Goal: Complete application form

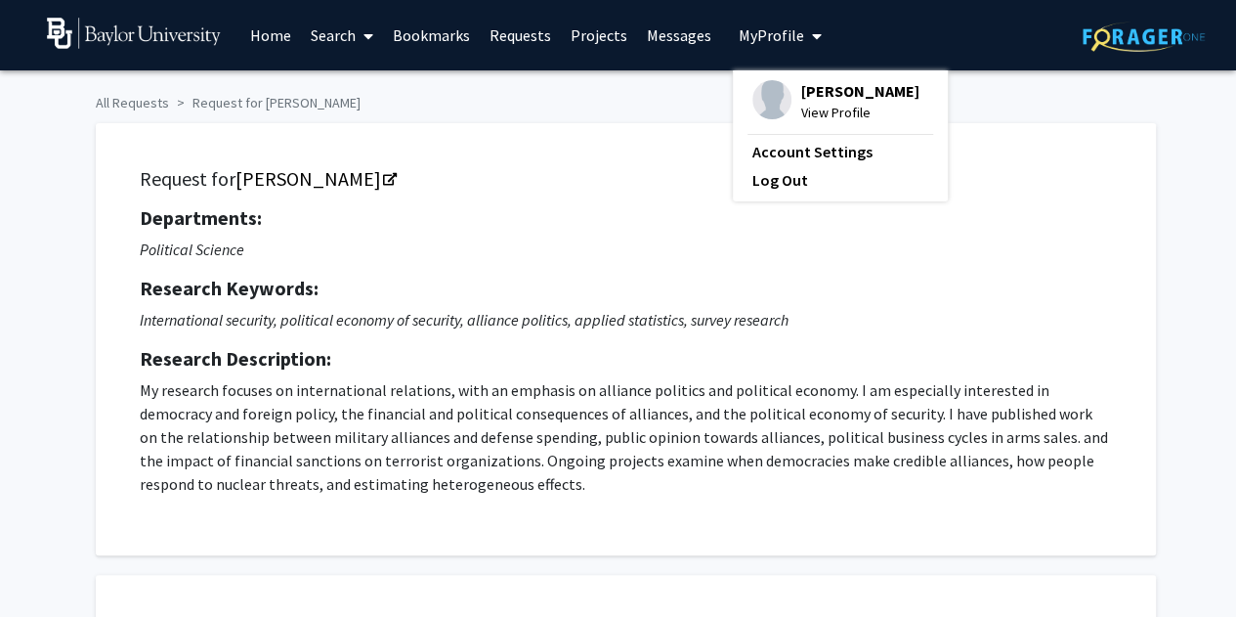
click at [830, 120] on span "View Profile" at bounding box center [860, 113] width 118 height 22
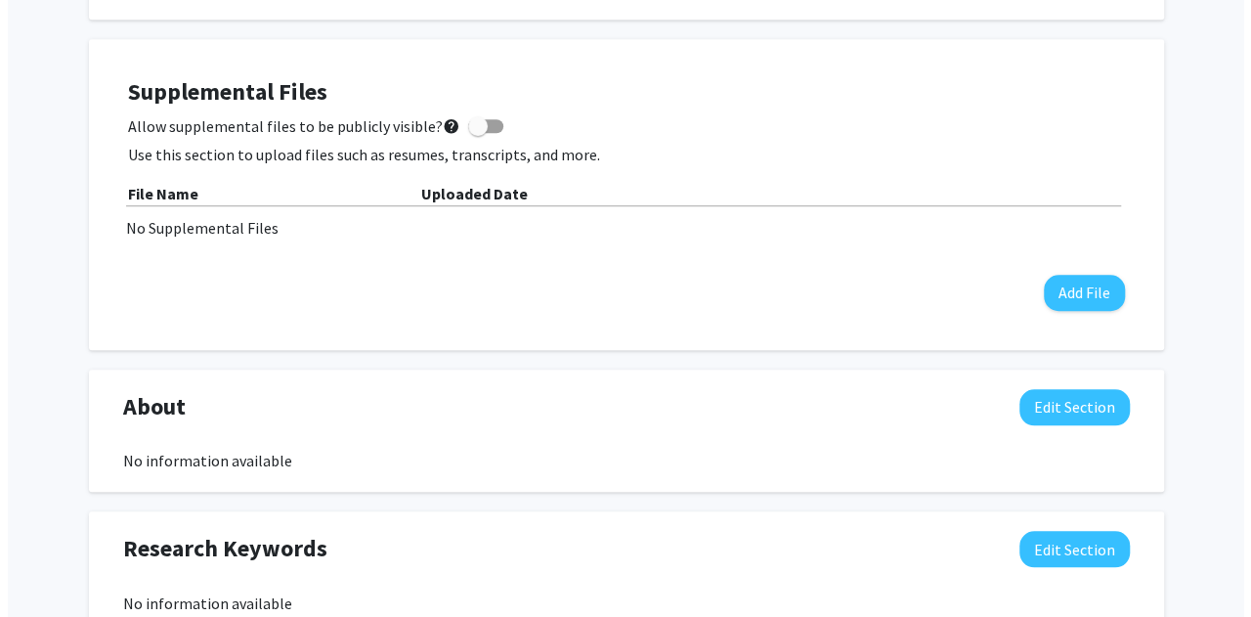
scroll to position [506, 0]
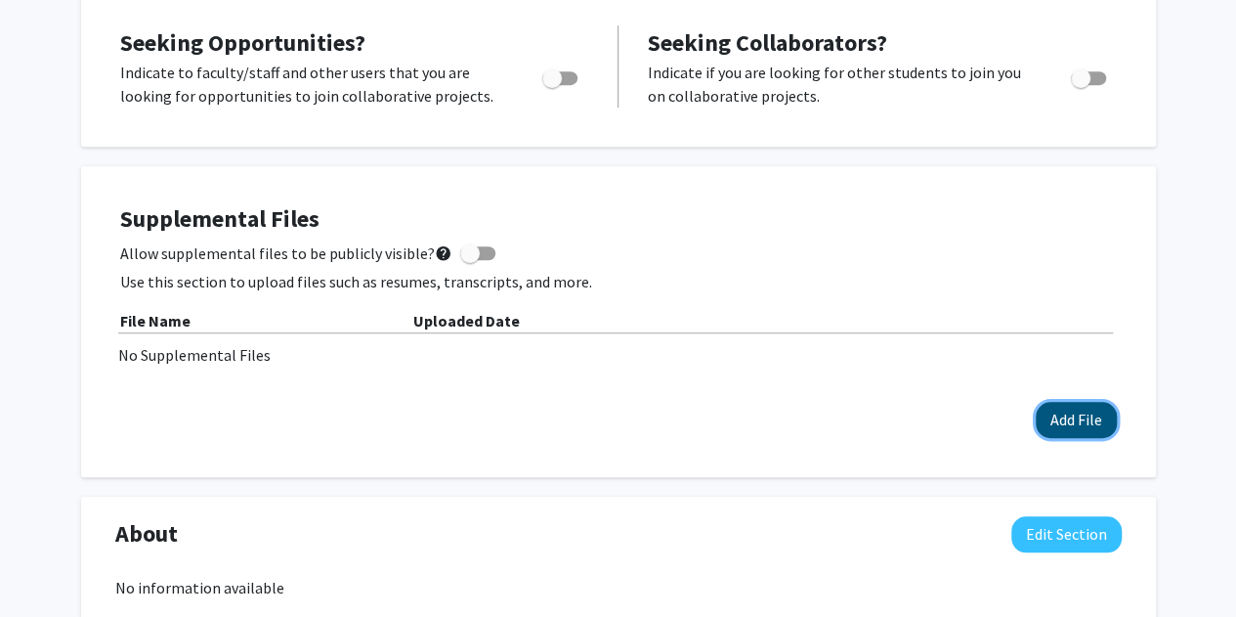
click at [1054, 413] on button "Add File" at bounding box center [1076, 420] width 81 height 36
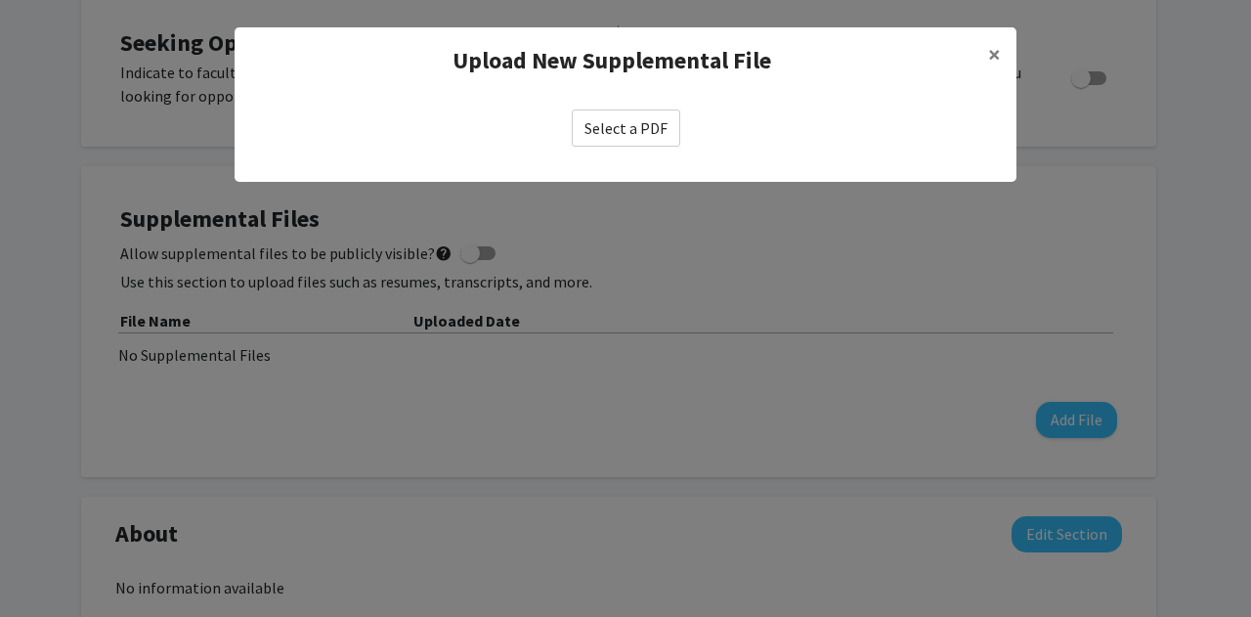
click at [658, 129] on label "Select a PDF" at bounding box center [626, 127] width 108 height 37
click at [0, 0] on input "Select a PDF" at bounding box center [0, 0] width 0 height 0
click at [1008, 45] on button "×" at bounding box center [994, 54] width 44 height 55
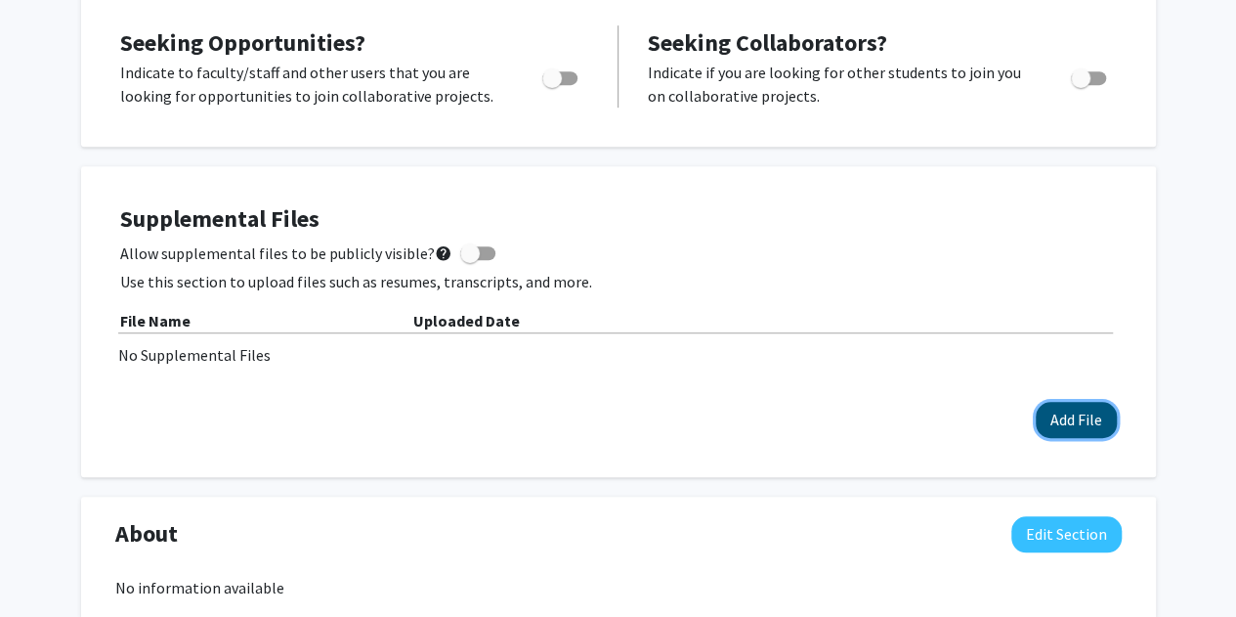
click at [1070, 415] on button "Add File" at bounding box center [1076, 420] width 81 height 36
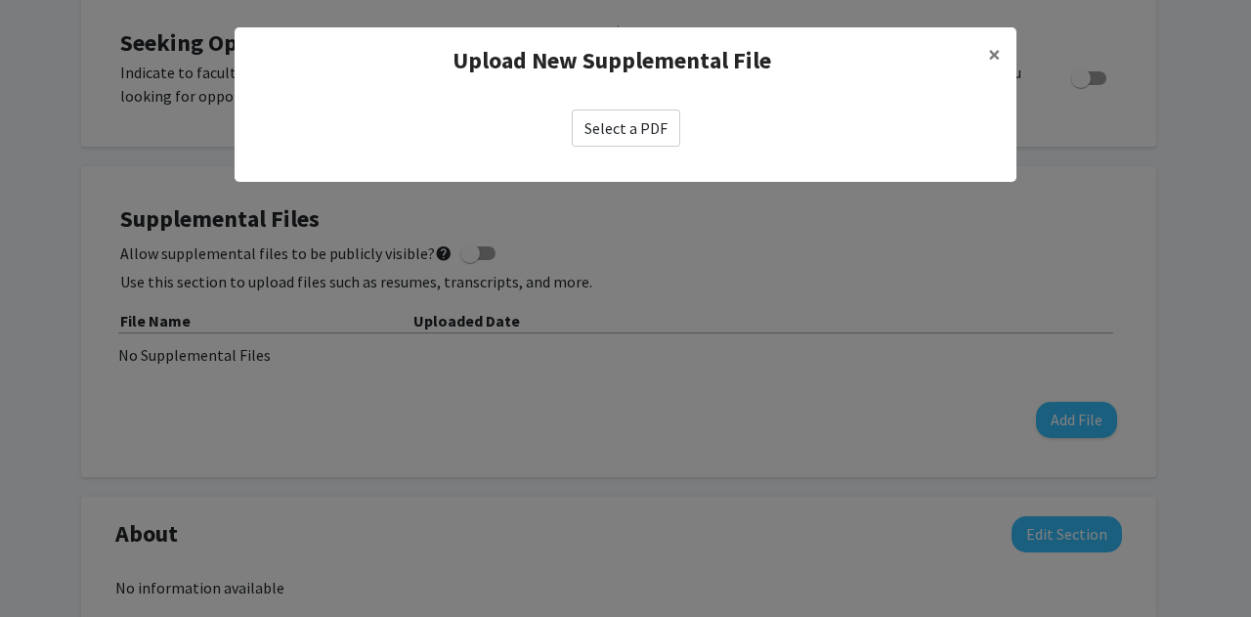
click at [654, 124] on label "Select a PDF" at bounding box center [626, 127] width 108 height 37
click at [0, 0] on input "Select a PDF" at bounding box center [0, 0] width 0 height 0
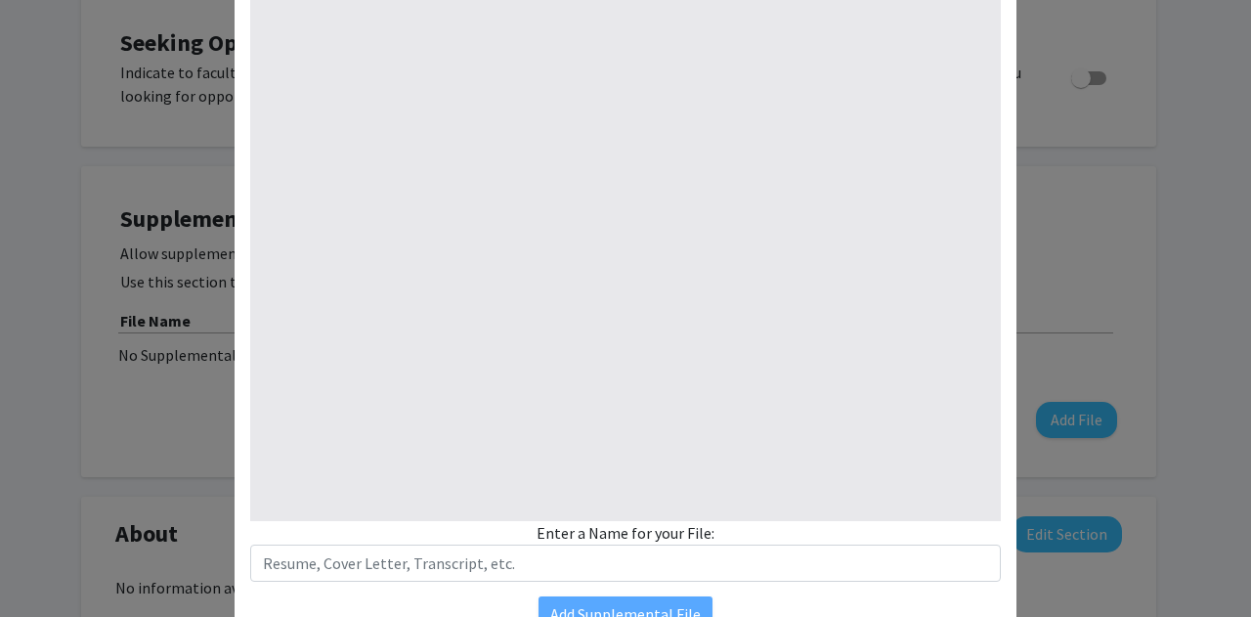
select select "custom"
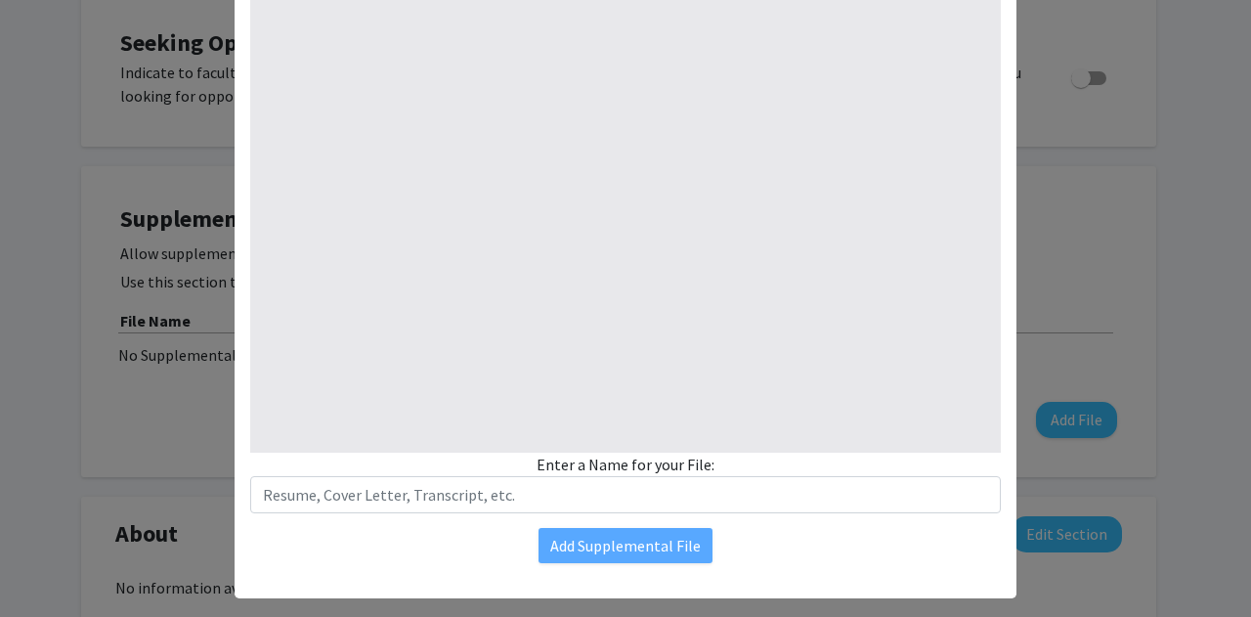
type input "0"
select select "custom"
type input "1"
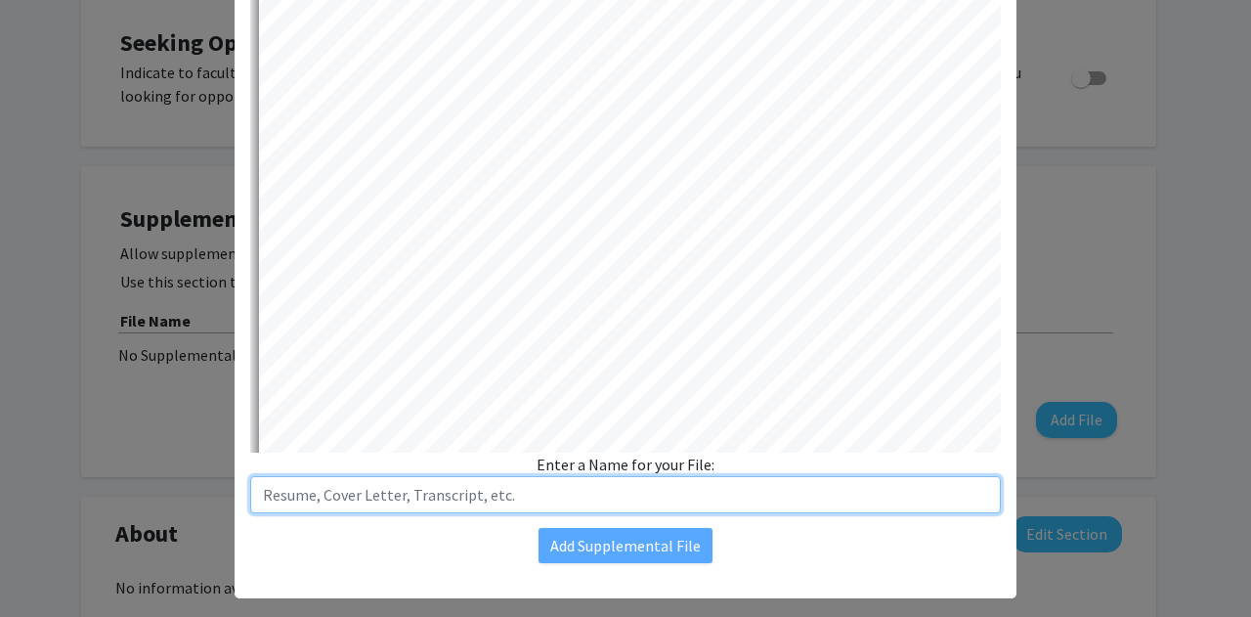
click at [387, 497] on input "text" at bounding box center [625, 494] width 751 height 37
select select "auto"
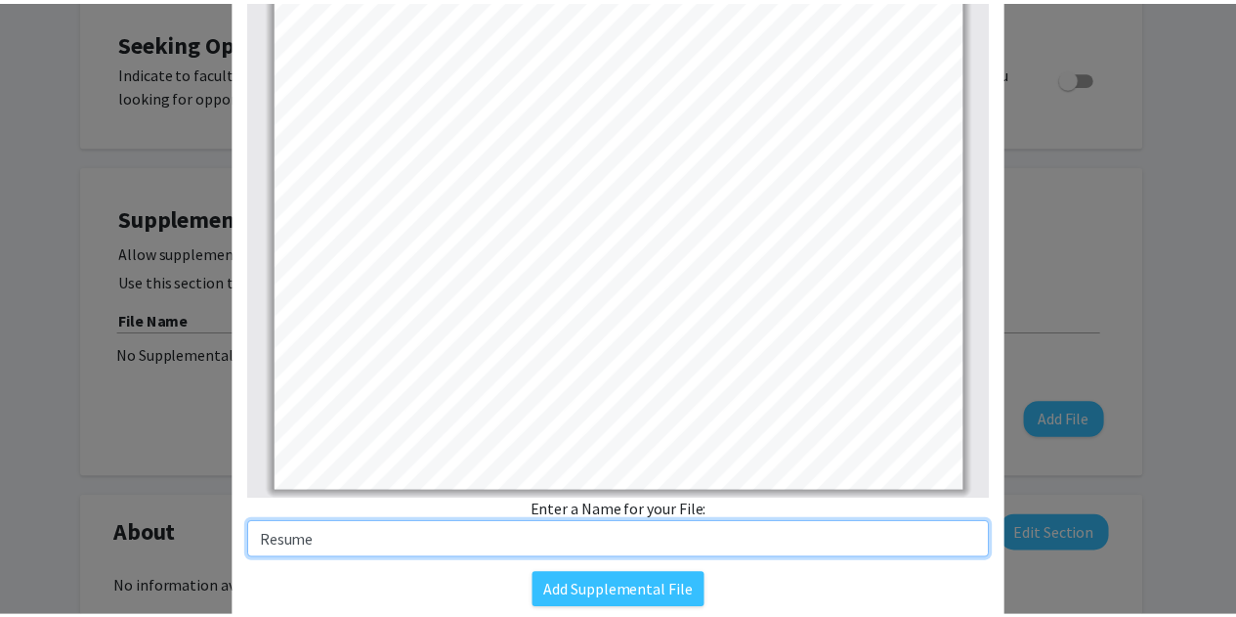
scroll to position [308, 0]
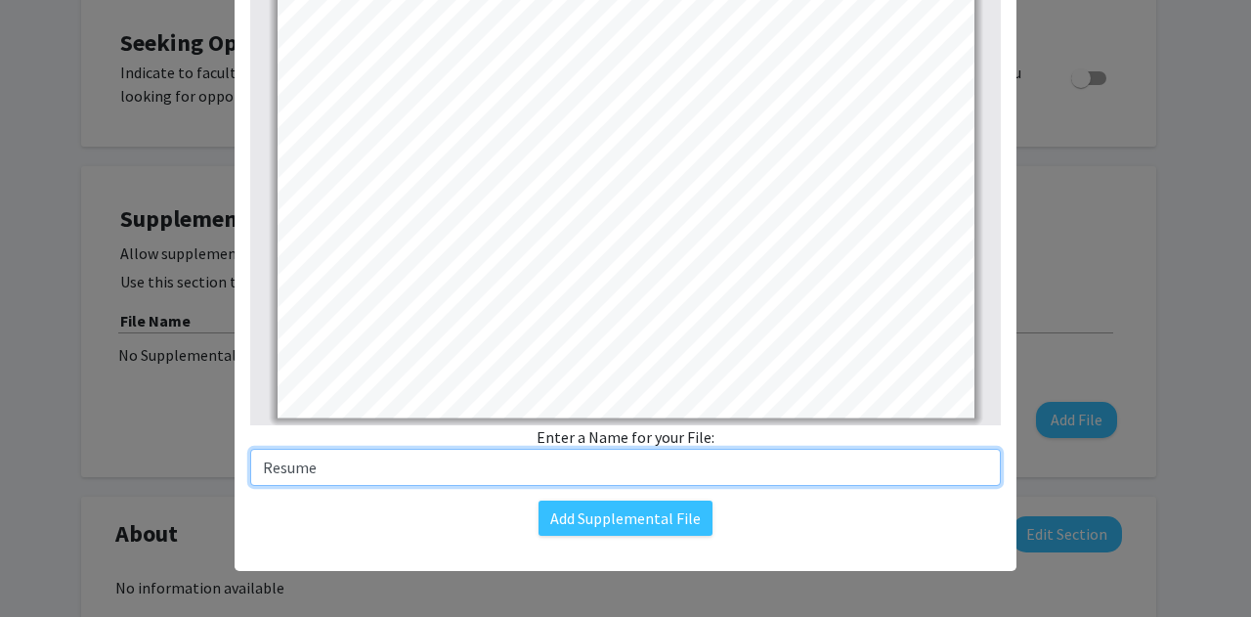
drag, startPoint x: 347, startPoint y: 462, endPoint x: 235, endPoint y: 474, distance: 113.0
click at [235, 474] on div "Change File Thumbnails Document Outline Attachments Layers Current Outline Item…" at bounding box center [626, 168] width 782 height 765
type input "Frealy_Resume"
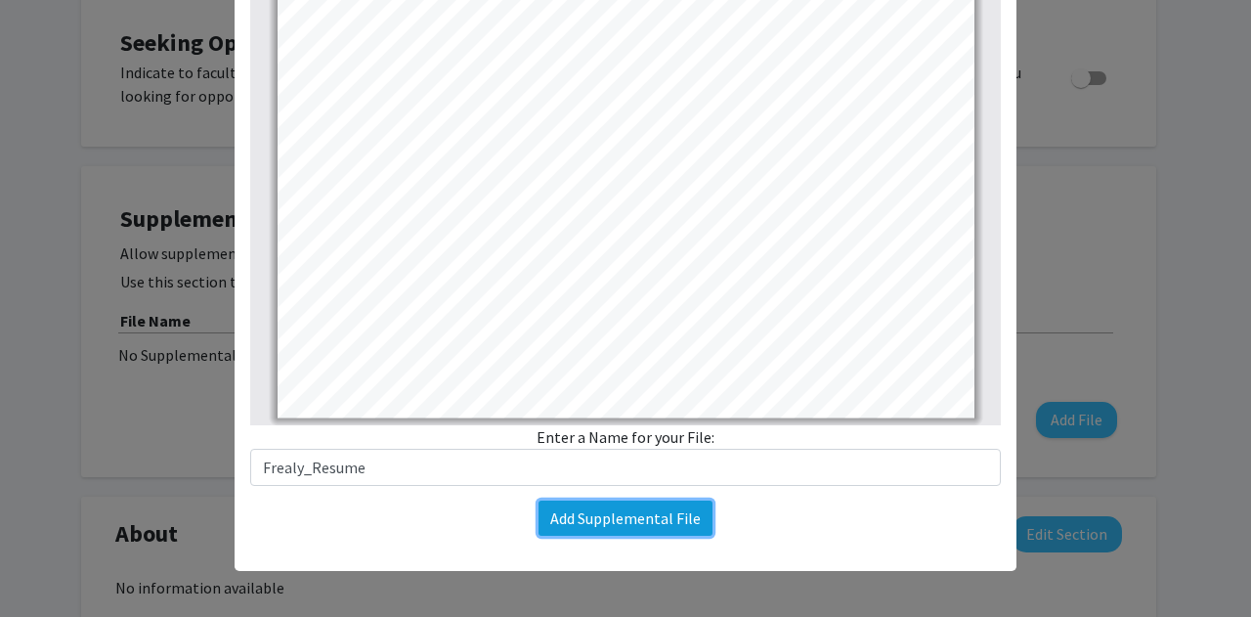
click at [624, 532] on button "Add Supplemental File" at bounding box center [625, 517] width 174 height 35
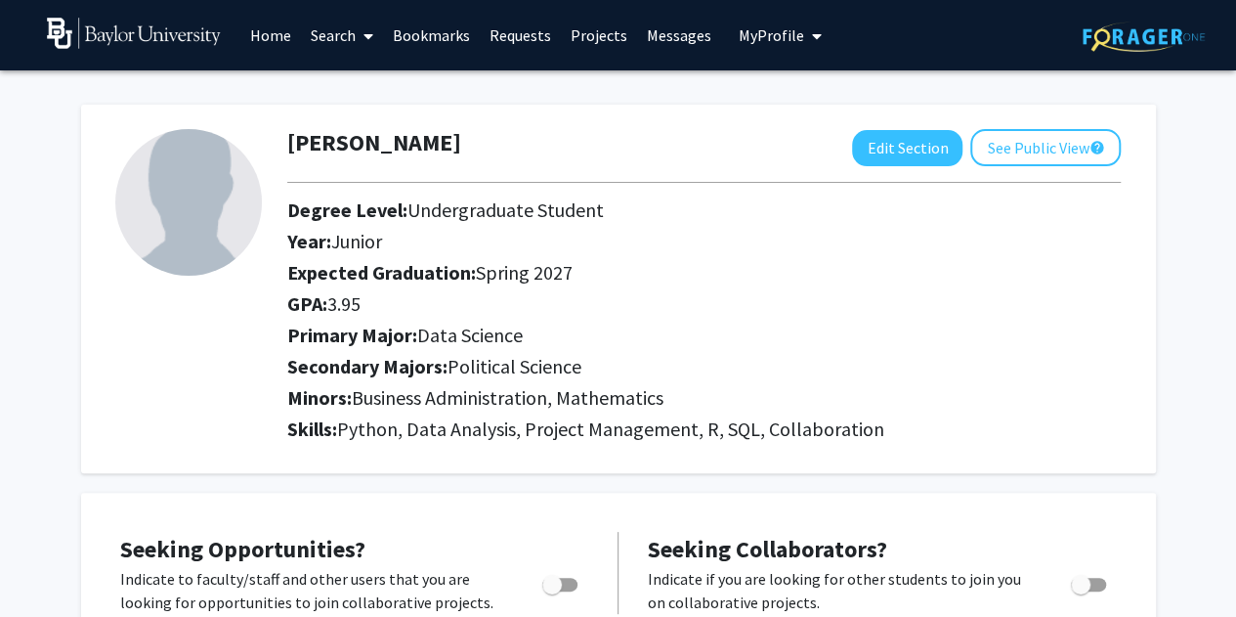
scroll to position [1, 0]
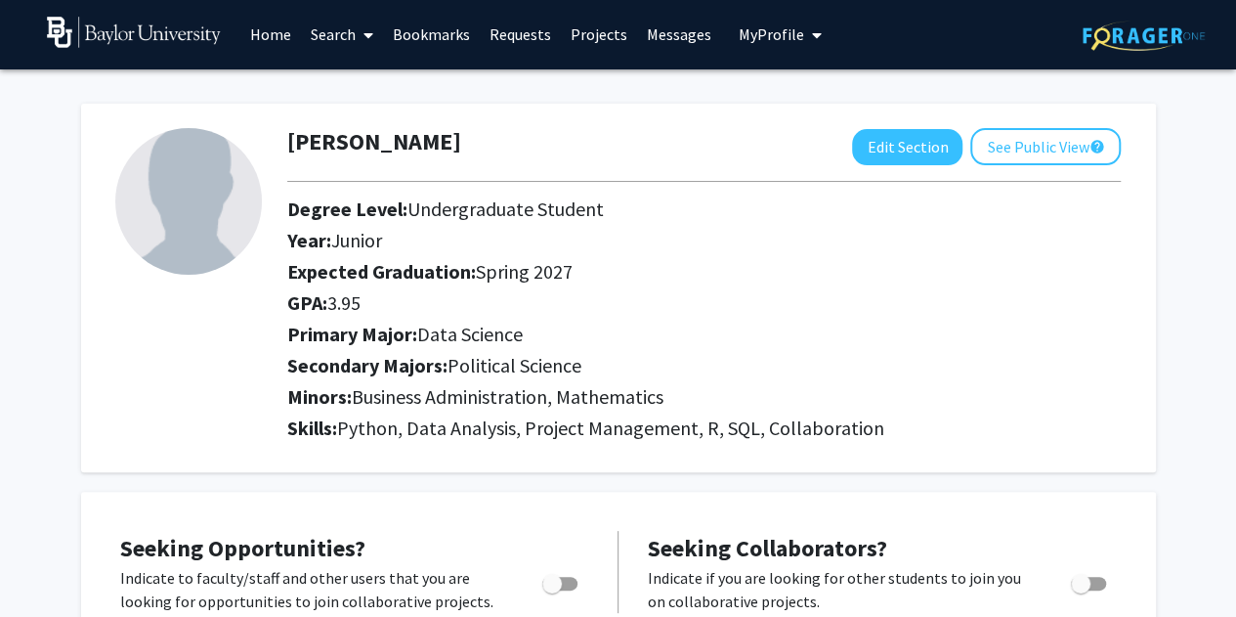
click at [1130, 409] on div "Minors: Business Administration, Mathematics" at bounding box center [704, 400] width 863 height 31
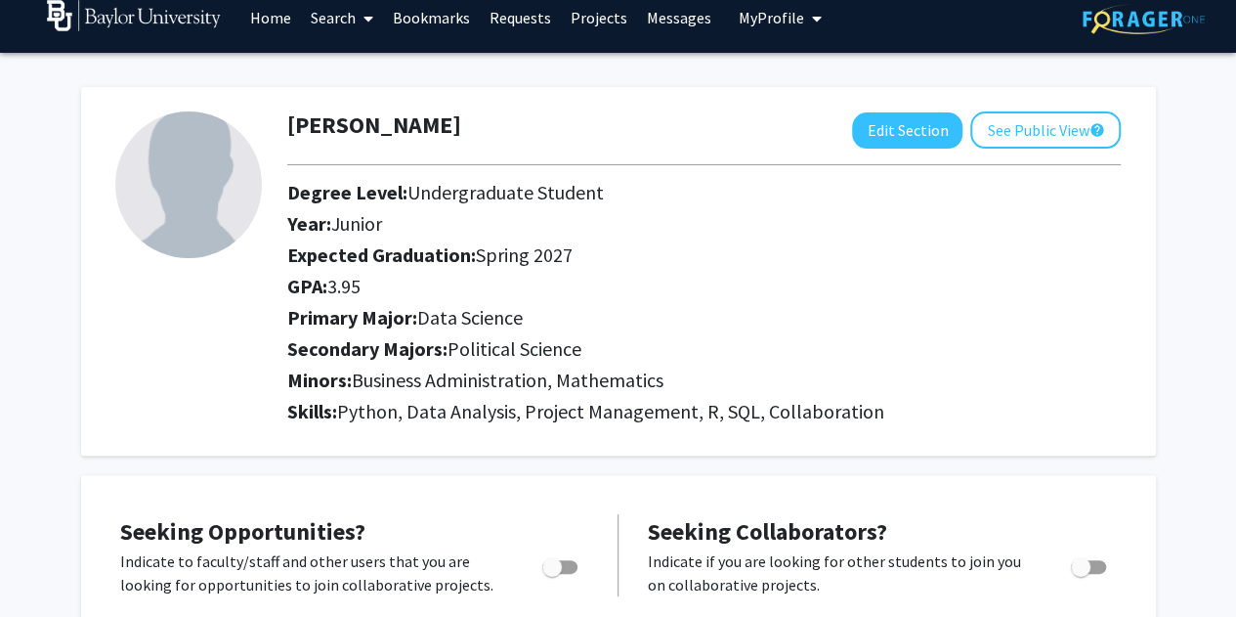
scroll to position [0, 0]
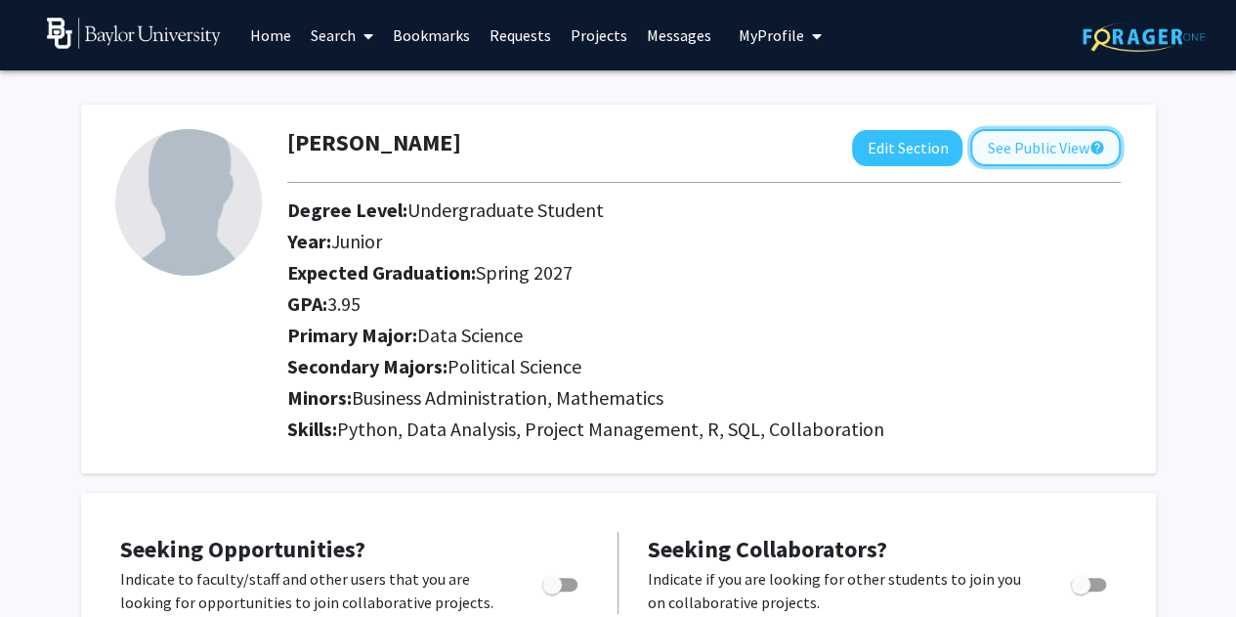
click at [1014, 157] on button "See Public View help" at bounding box center [1045, 147] width 151 height 37
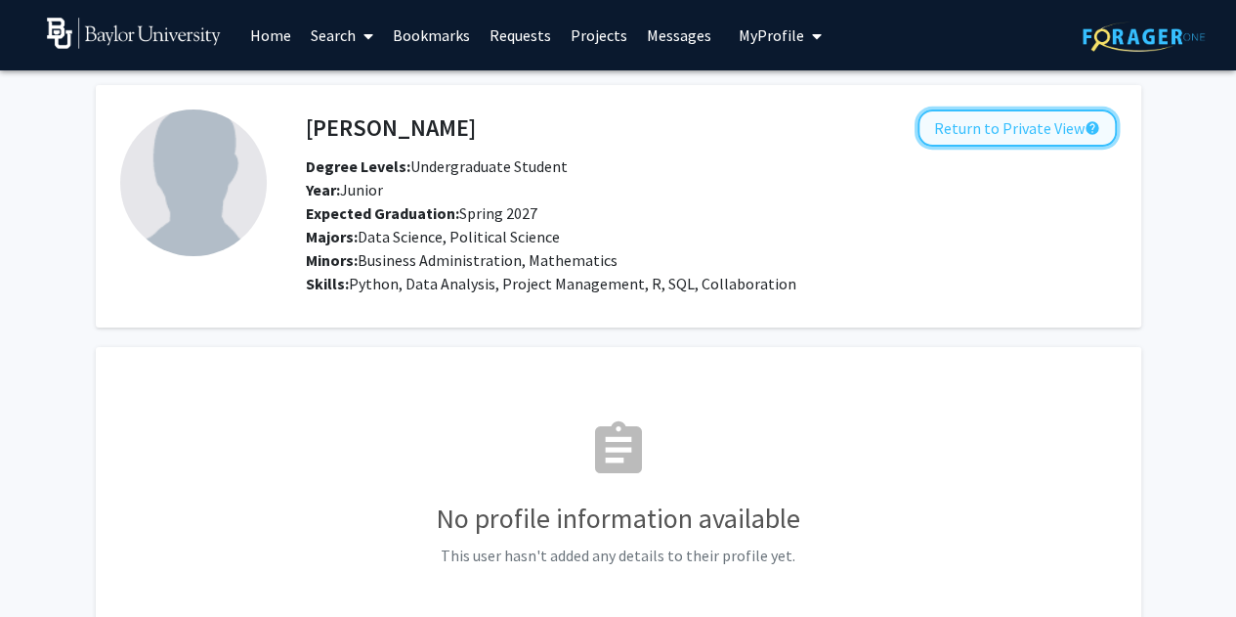
click at [1018, 132] on button "Return to Private View help" at bounding box center [1017, 127] width 199 height 37
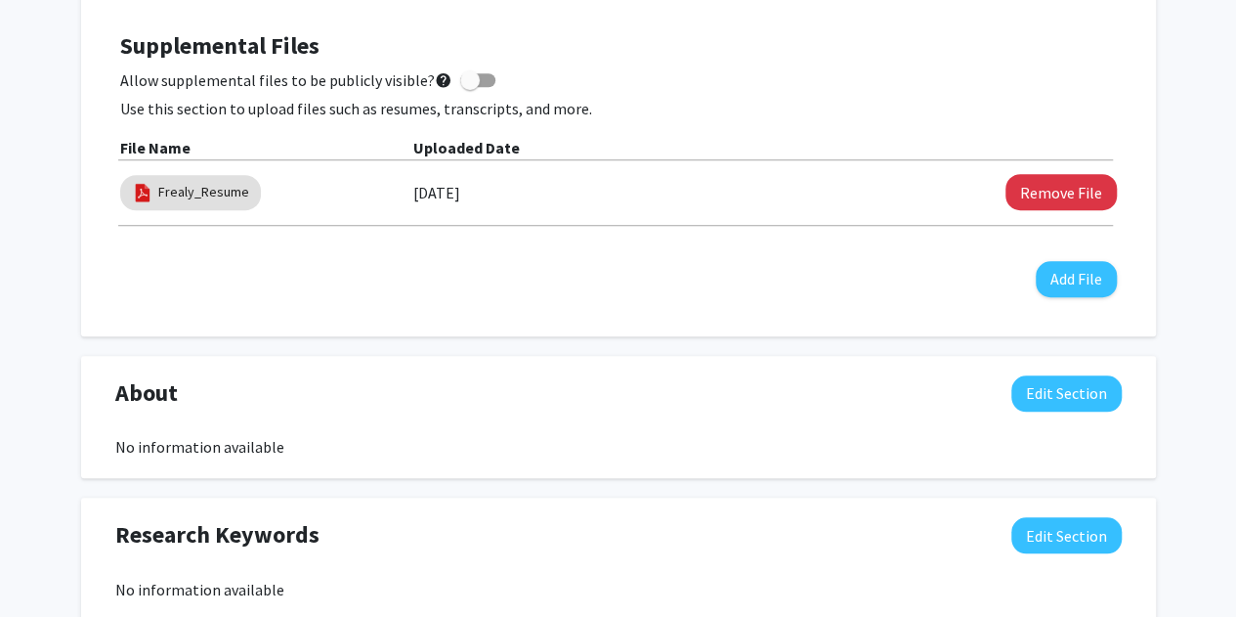
scroll to position [680, 0]
click at [473, 80] on span at bounding box center [477, 79] width 35 height 14
click at [470, 86] on input "Allow supplemental files to be publicly visible? help" at bounding box center [469, 86] width 1 height 1
checkbox input "true"
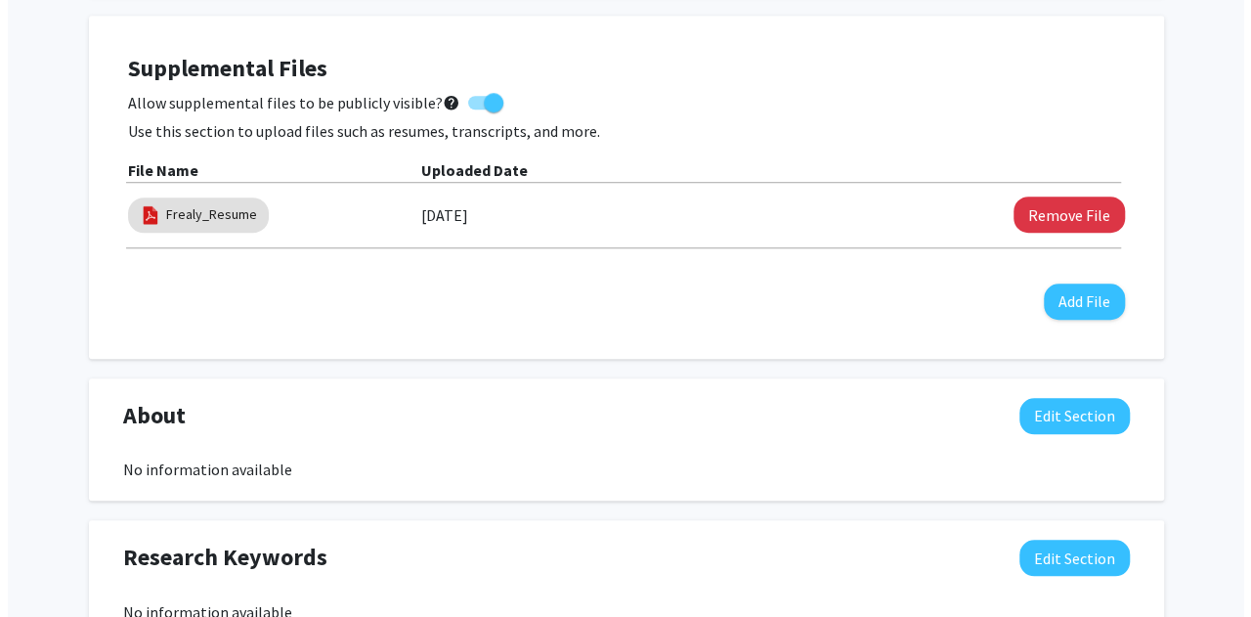
scroll to position [632, 0]
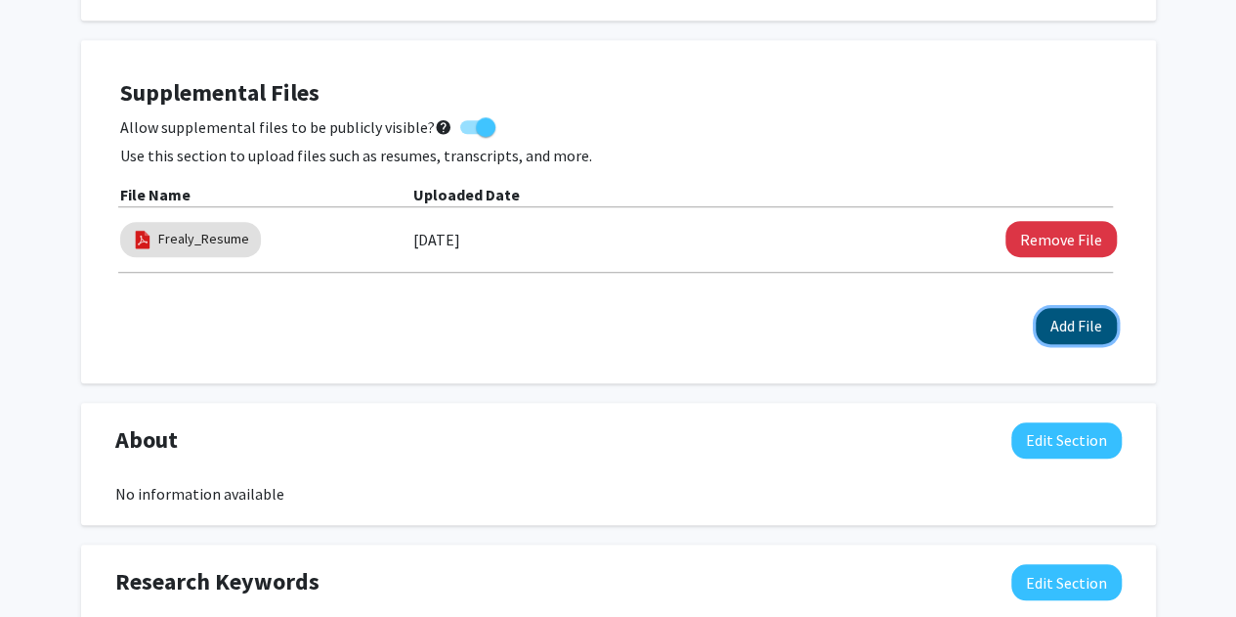
click at [1082, 327] on button "Add File" at bounding box center [1076, 326] width 81 height 36
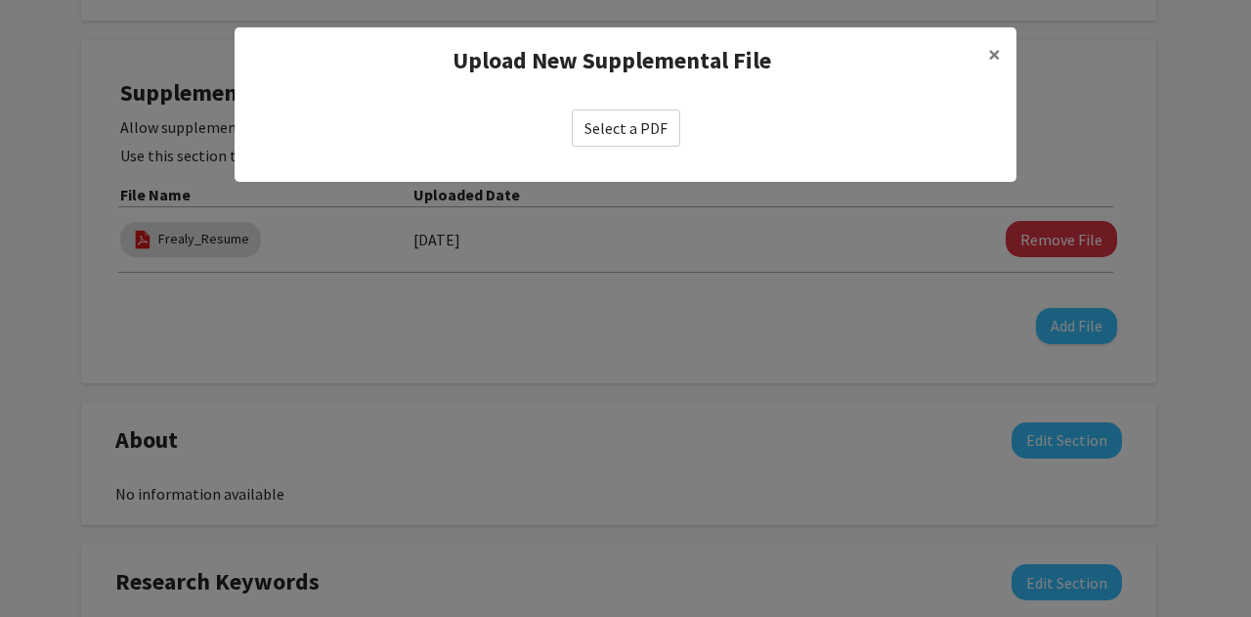
click at [624, 136] on label "Select a PDF" at bounding box center [626, 127] width 108 height 37
click at [0, 0] on input "Select a PDF" at bounding box center [0, 0] width 0 height 0
select select "custom"
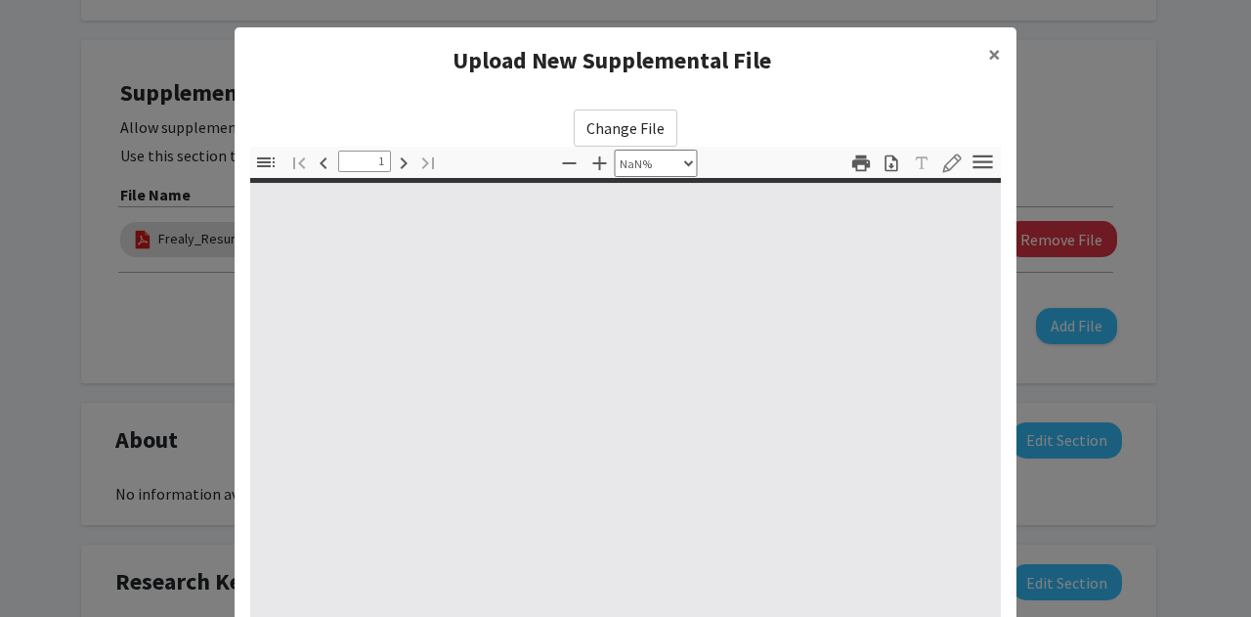
type input "0"
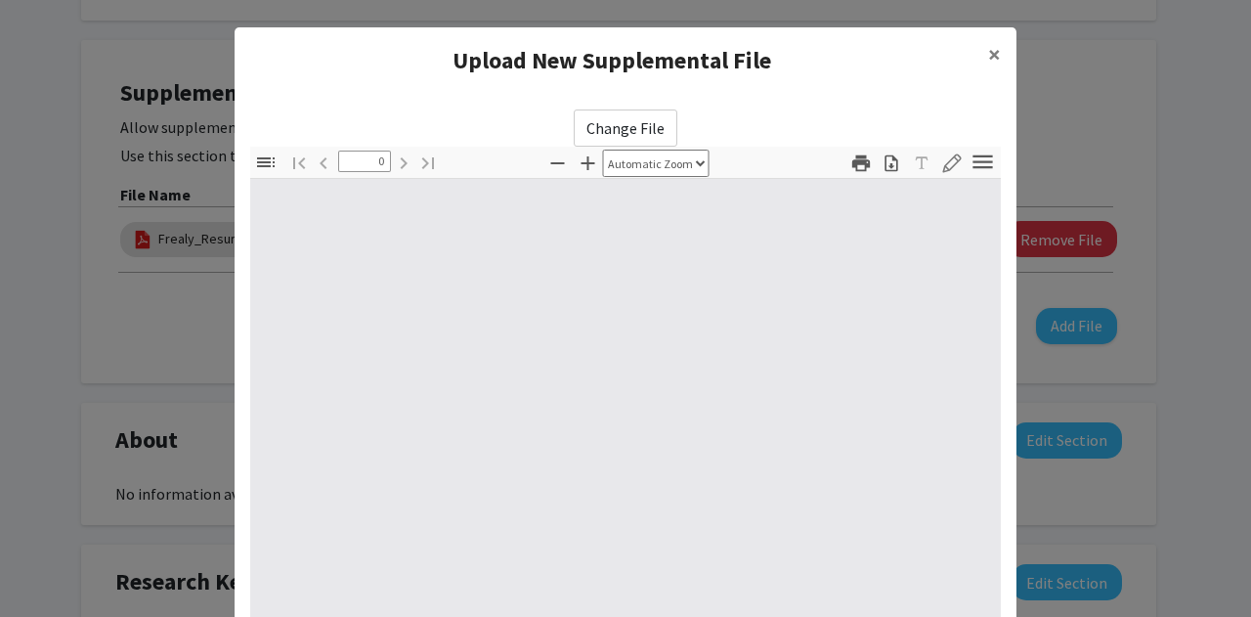
select select "custom"
type input "1"
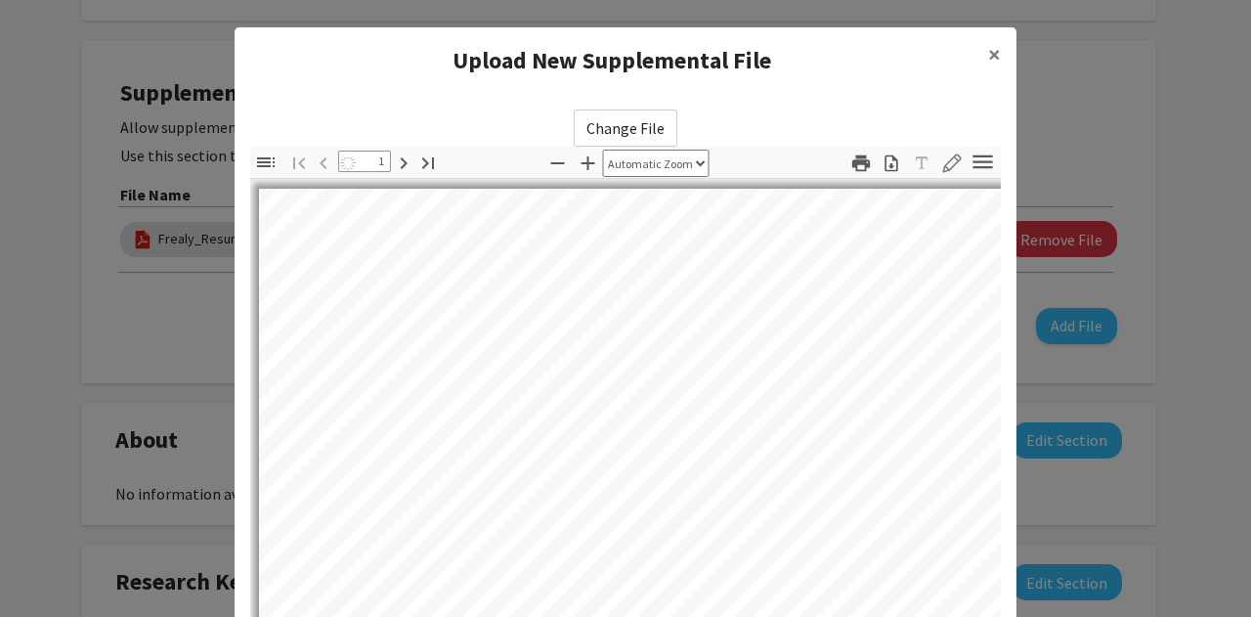
select select "auto"
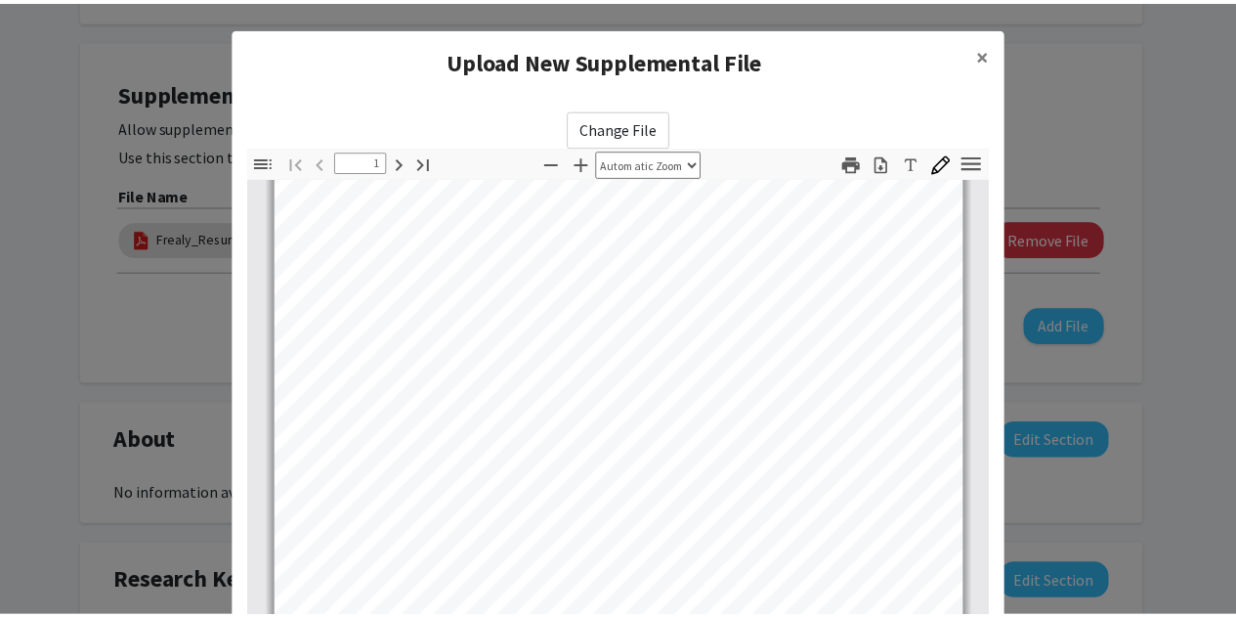
scroll to position [308, 0]
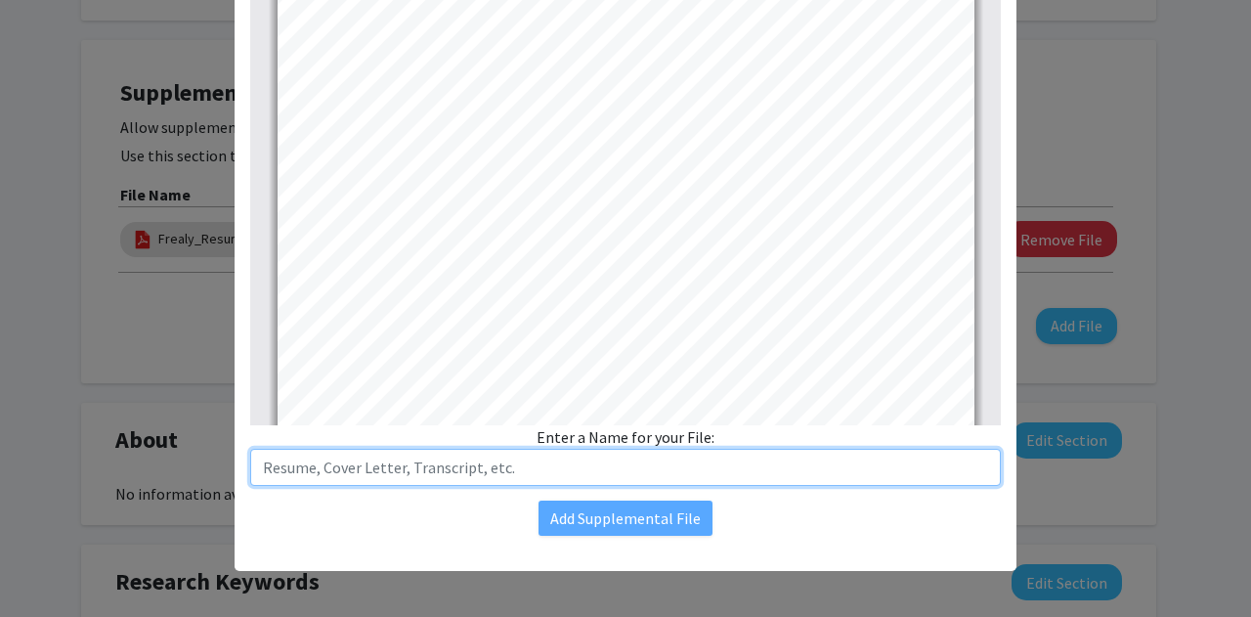
click at [487, 462] on input "text" at bounding box center [625, 467] width 751 height 37
type input "Frealy_Transcript"
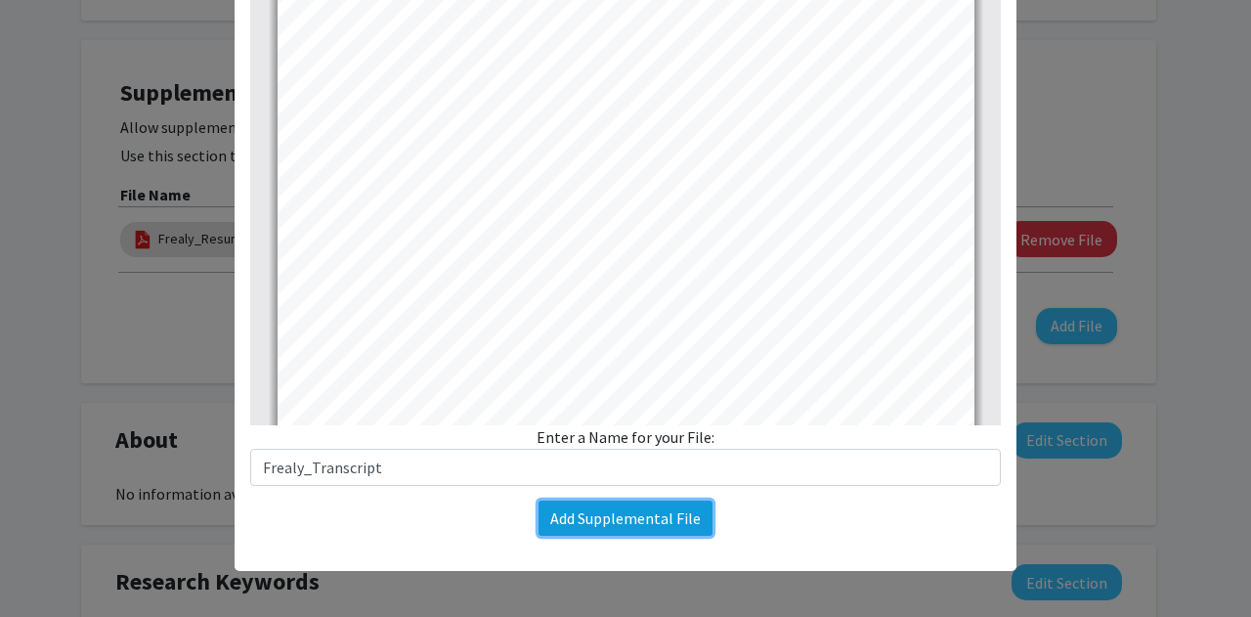
click at [601, 526] on button "Add Supplemental File" at bounding box center [625, 517] width 174 height 35
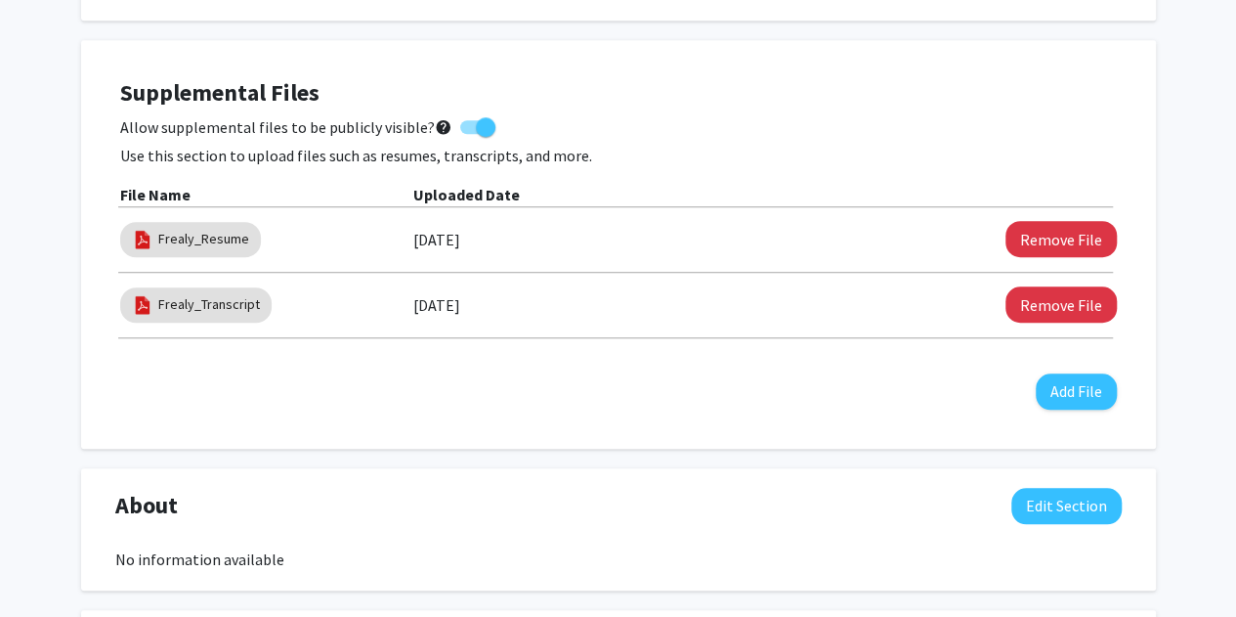
click at [842, 451] on div "Seeking Opportunities? Indicate to faculty/staff and other users that you are l…" at bounding box center [618, 590] width 1075 height 1461
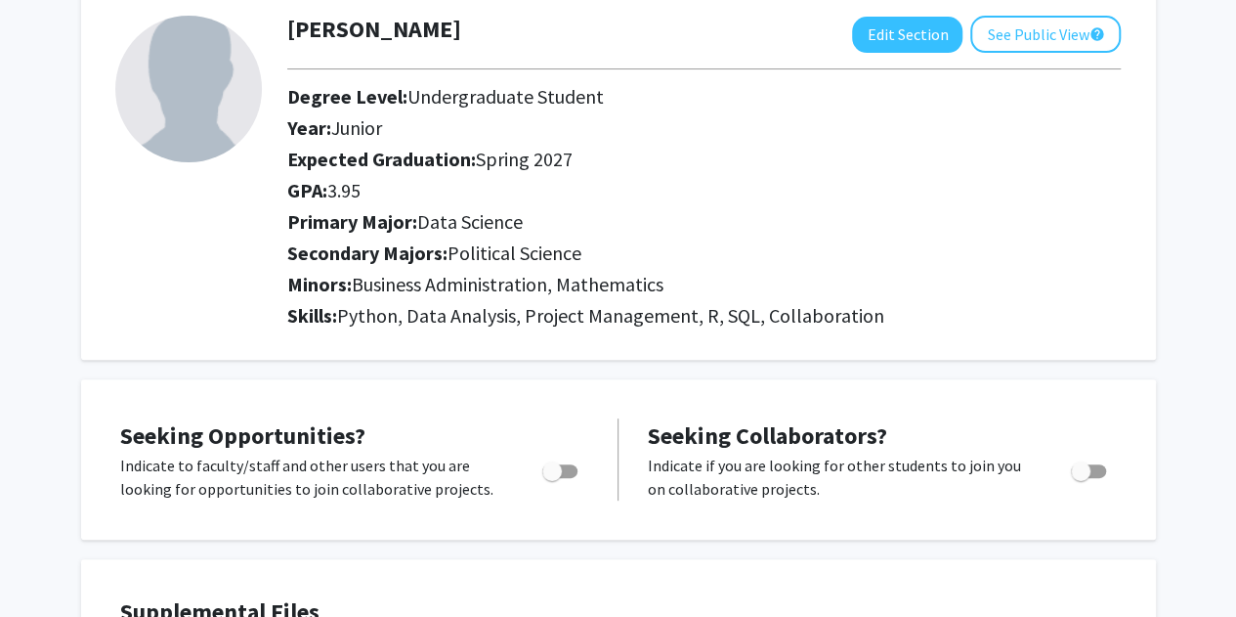
scroll to position [0, 0]
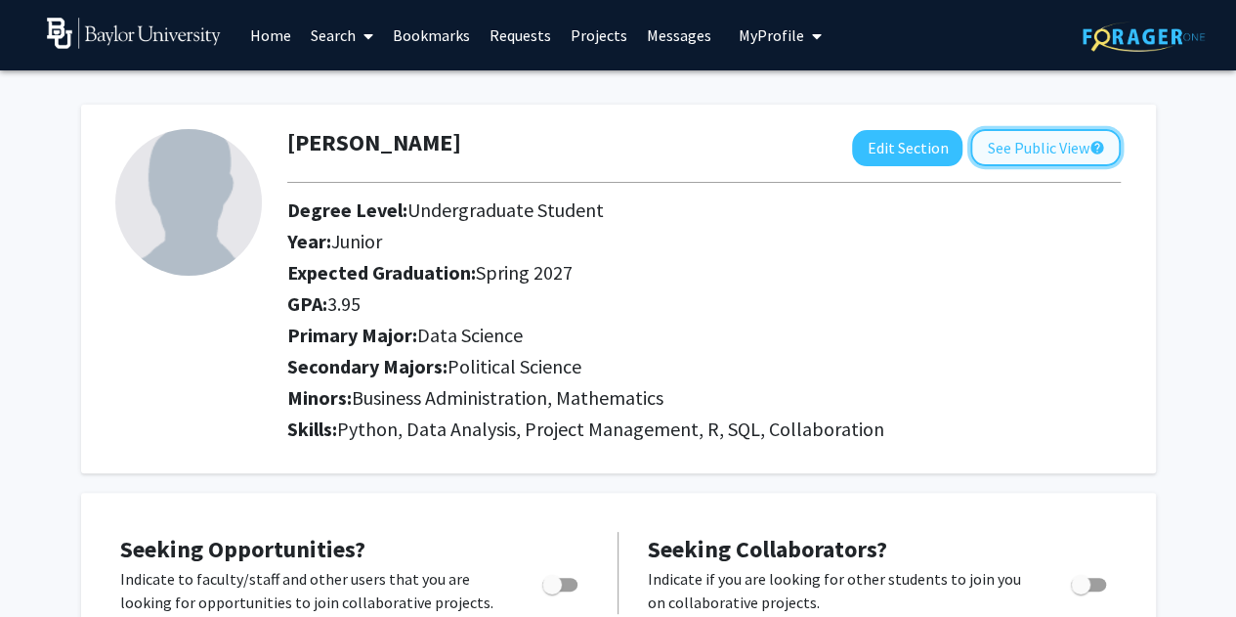
click at [1041, 159] on button "See Public View help" at bounding box center [1045, 147] width 151 height 37
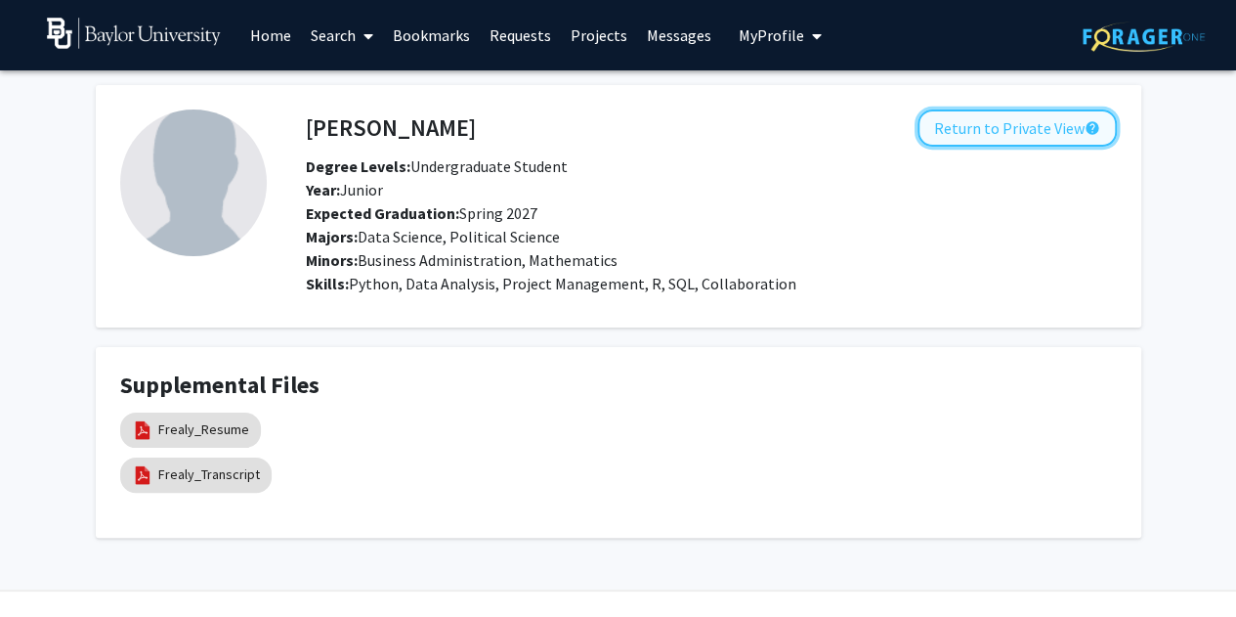
click at [1003, 124] on button "Return to Private View help" at bounding box center [1017, 127] width 199 height 37
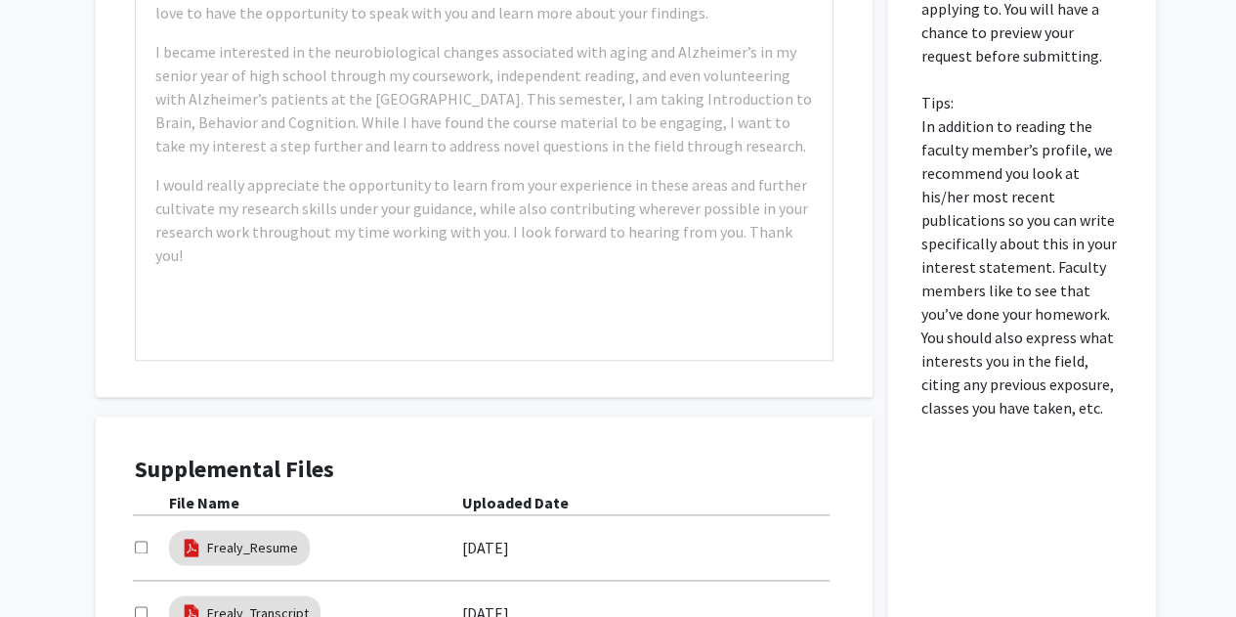
scroll to position [822, 0]
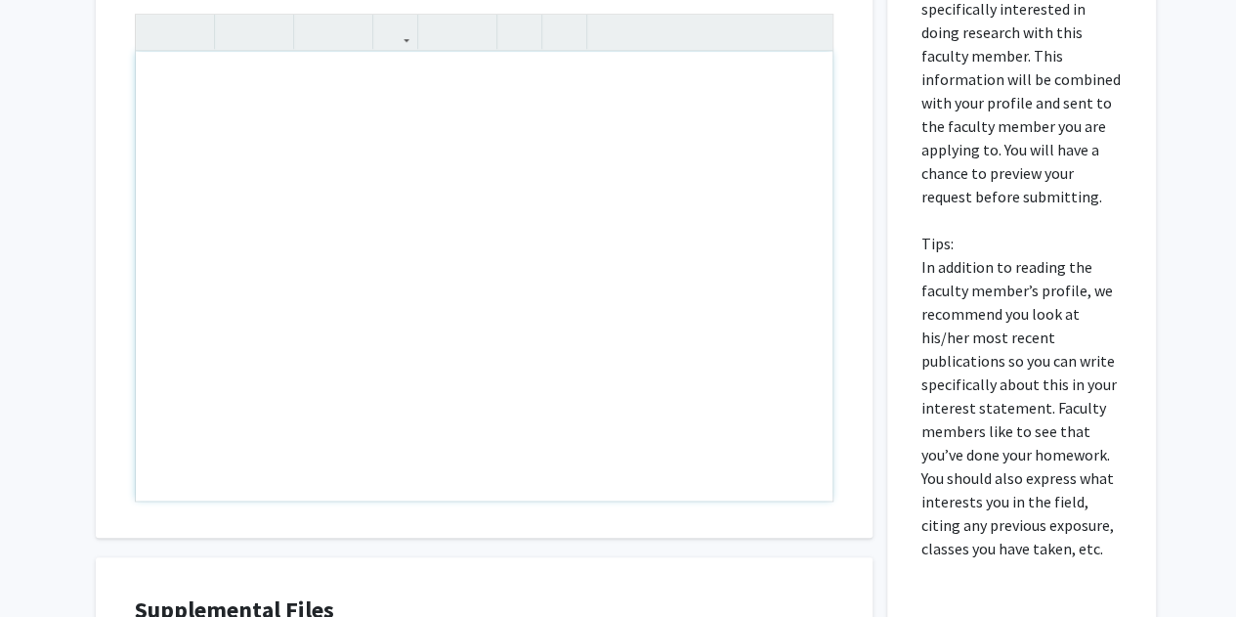
click at [382, 79] on div "Note to users with screen readers: Please press Alt+0 or Option+0 to deactivate…" at bounding box center [484, 276] width 697 height 449
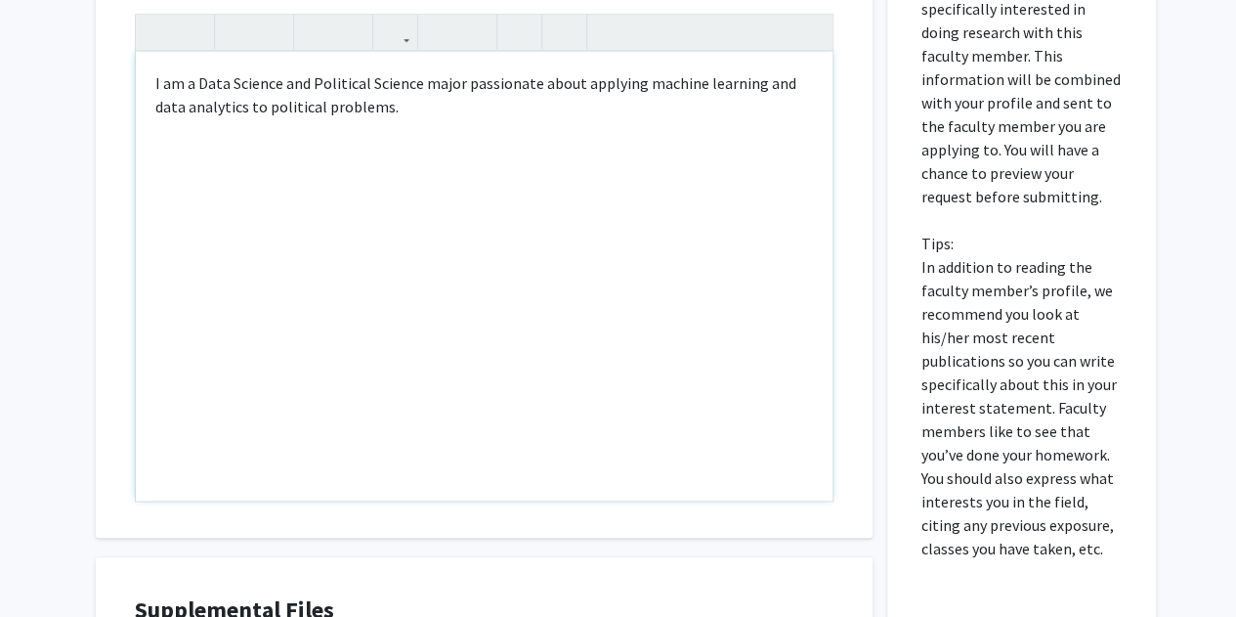
type textarea "I am a Data Science and Political Science major passionate about applying machi…"
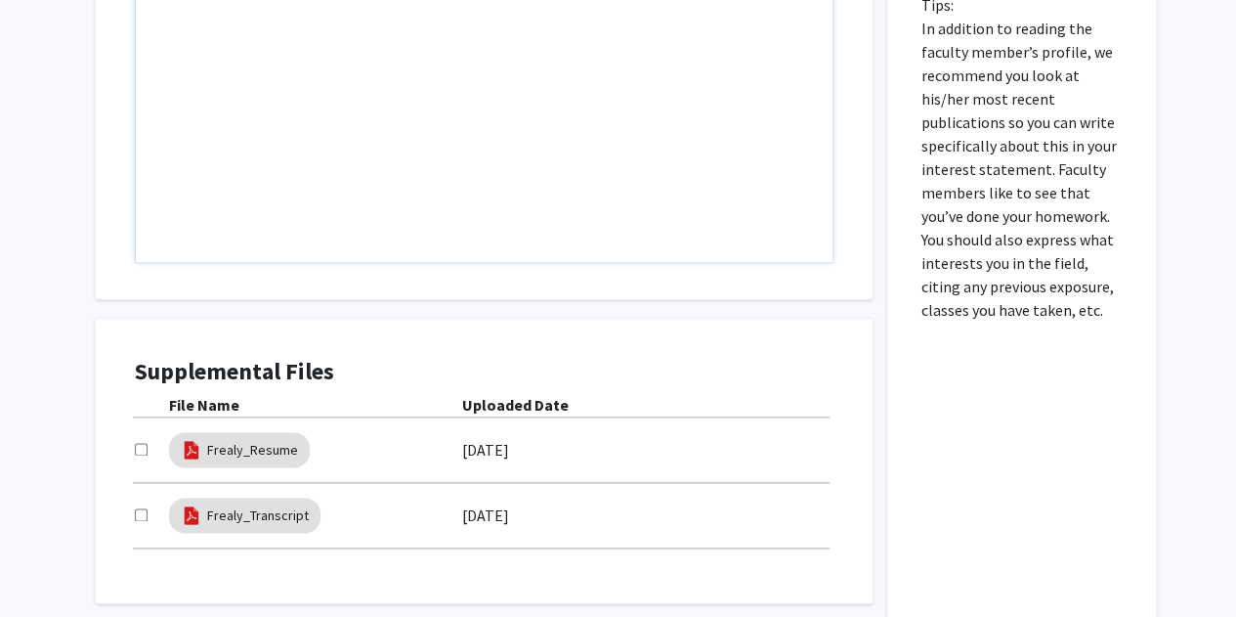
scroll to position [1211, 0]
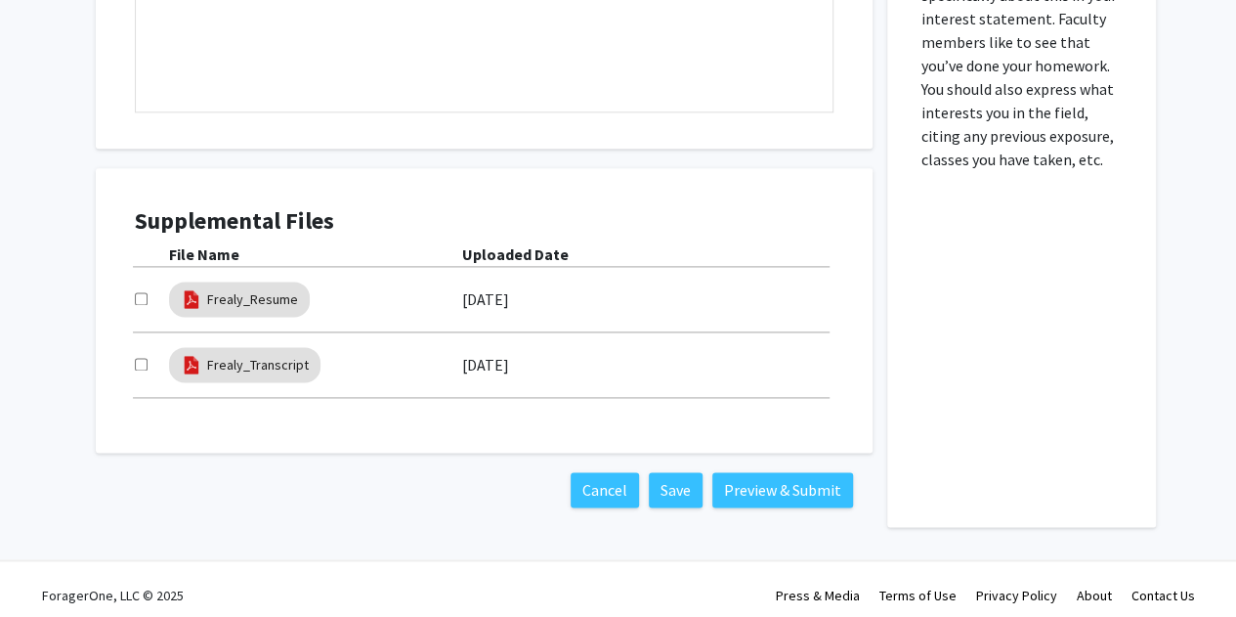
click at [137, 305] on div at bounding box center [152, 298] width 34 height 23
click at [142, 294] on input "checkbox" at bounding box center [141, 298] width 13 height 13
checkbox input "true"
click at [143, 362] on input "checkbox" at bounding box center [141, 364] width 13 height 13
checkbox input "true"
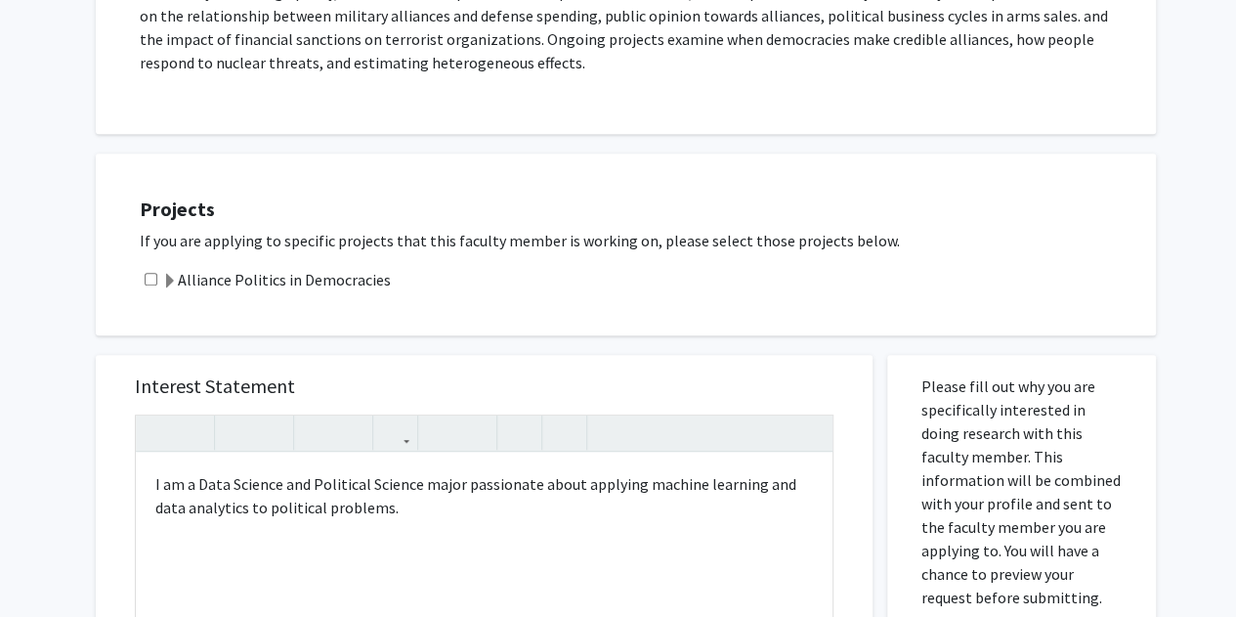
scroll to position [419, 0]
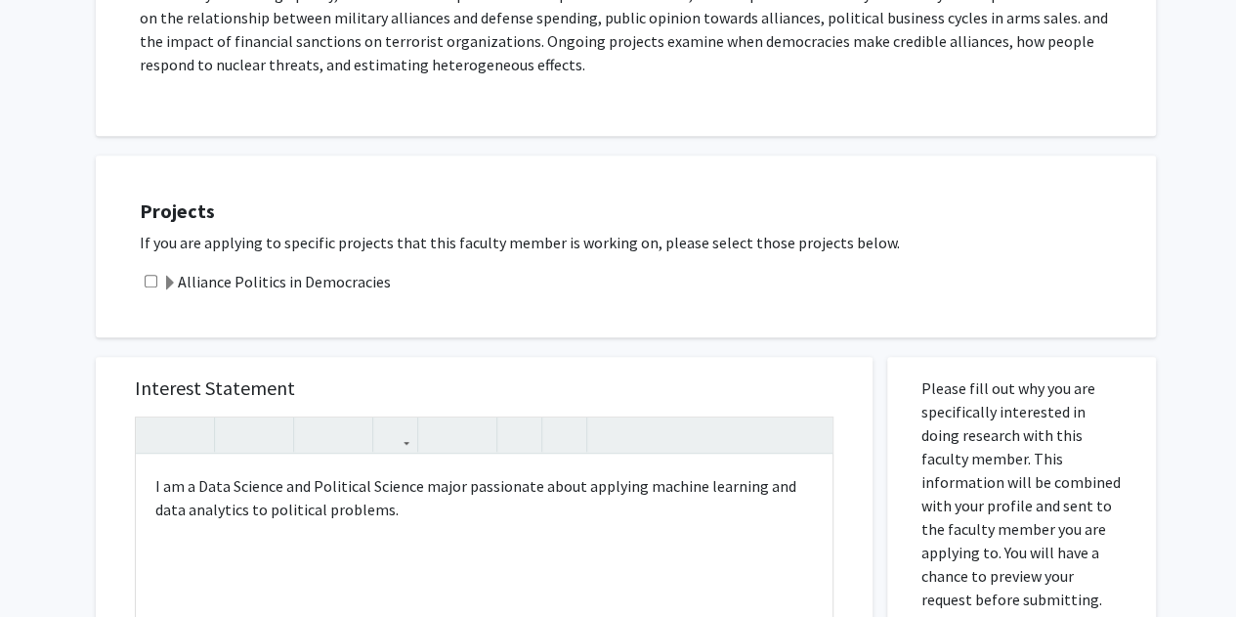
click at [151, 279] on input "checkbox" at bounding box center [151, 281] width 13 height 13
checkbox input "true"
click at [174, 282] on span at bounding box center [170, 284] width 16 height 16
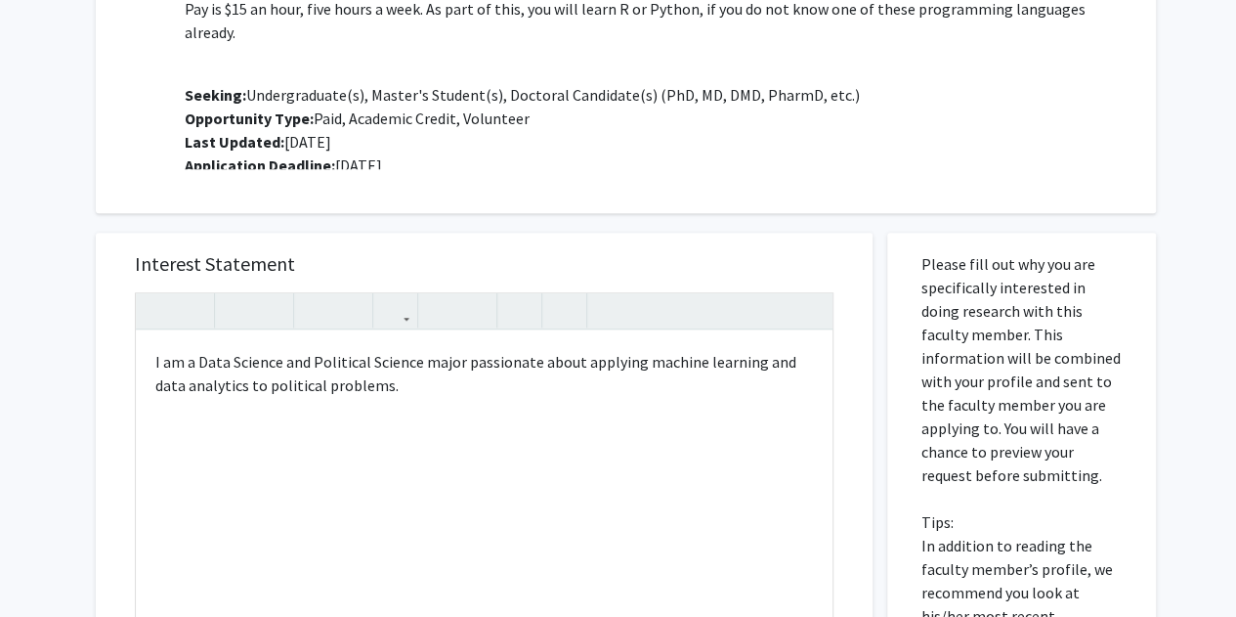
scroll to position [746, 0]
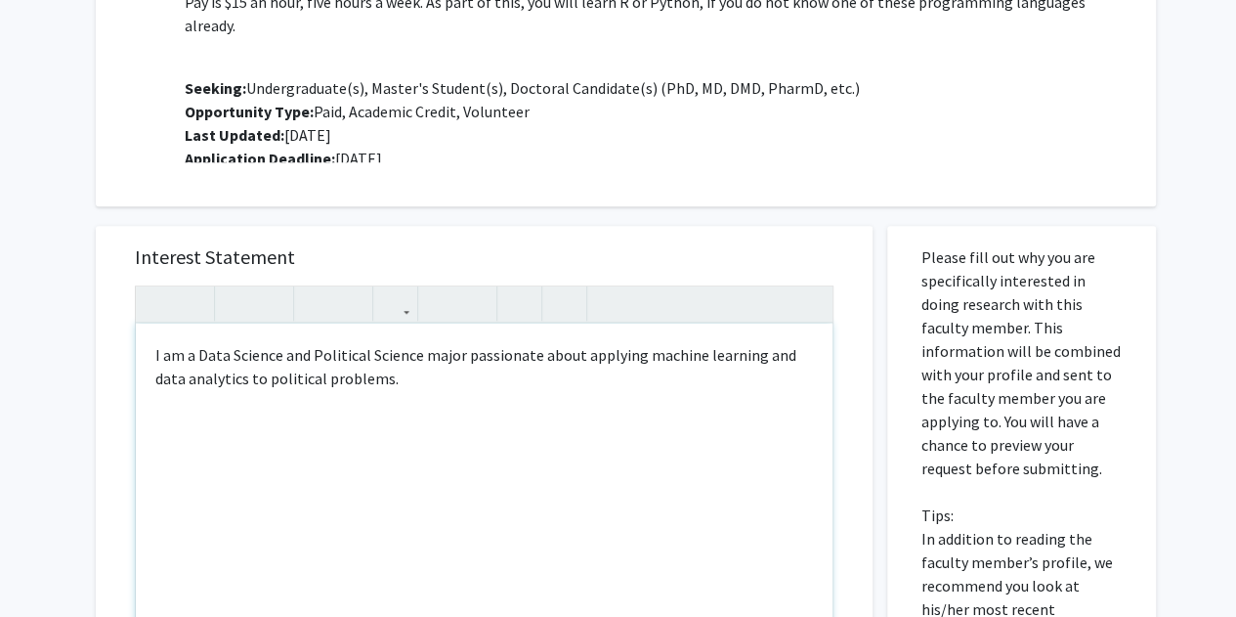
click at [409, 384] on div "I am a Data Science and Political Science major passionate about applying machi…" at bounding box center [484, 547] width 697 height 449
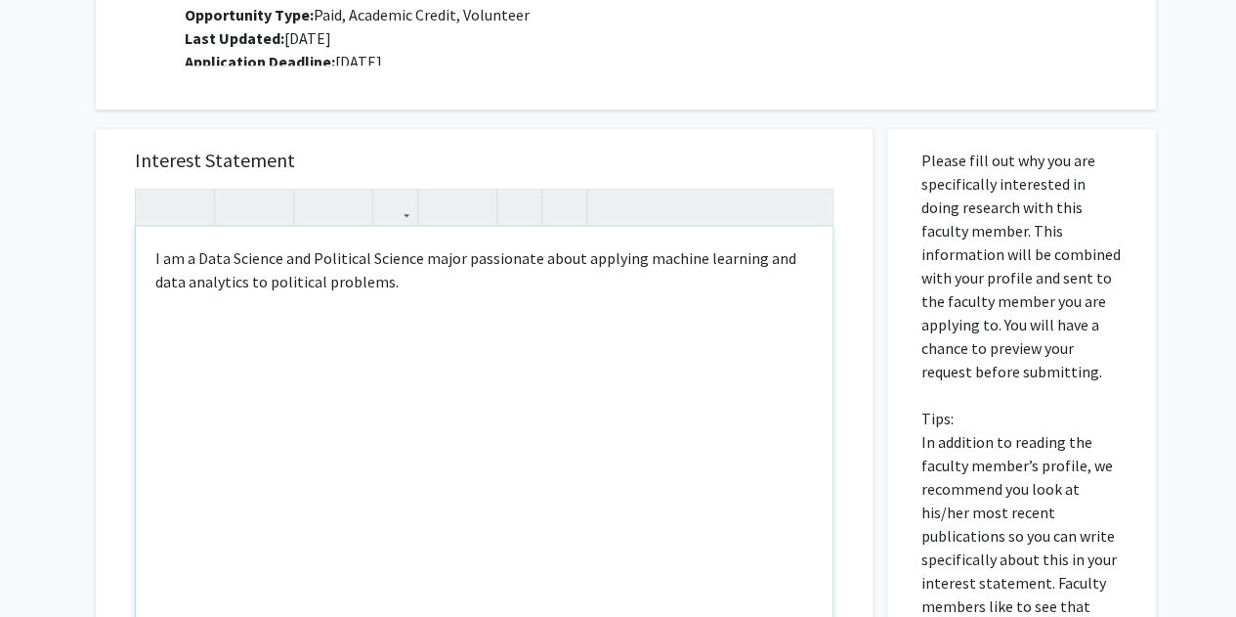
scroll to position [855, 0]
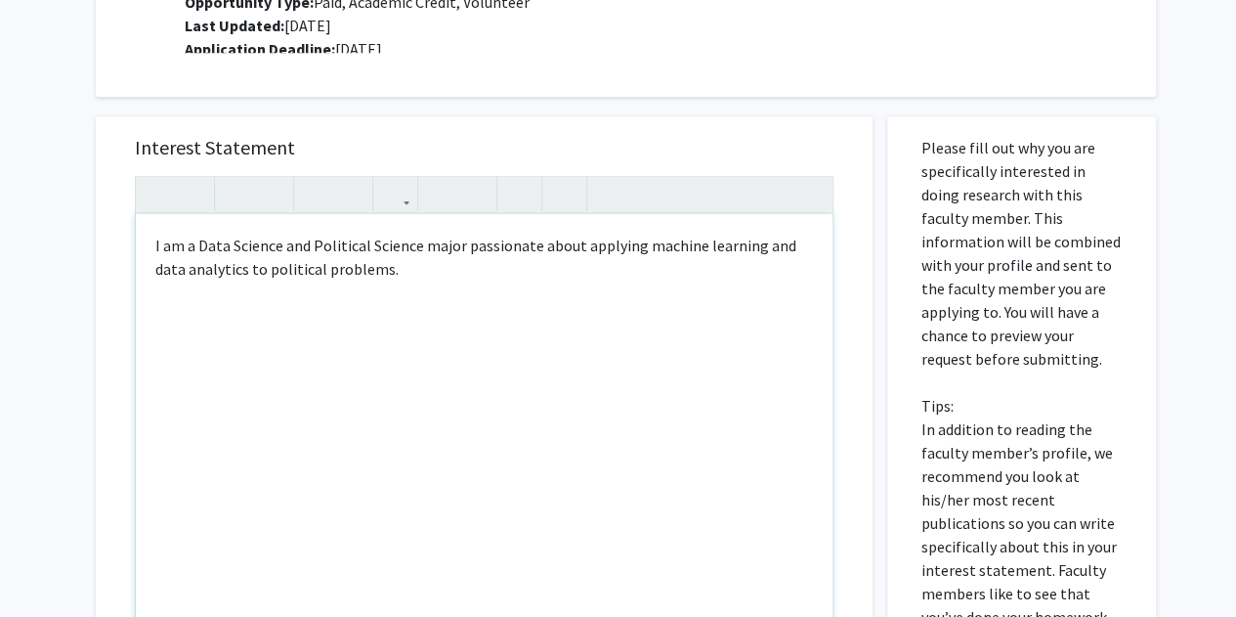
drag, startPoint x: 367, startPoint y: 277, endPoint x: 125, endPoint y: 224, distance: 248.0
click at [125, 224] on div "Interest Statement I am a Data Science and Political Science major passionate a…" at bounding box center [484, 407] width 738 height 583
copy div "I am a Data Science and Political Science major passionate about applying machi…"
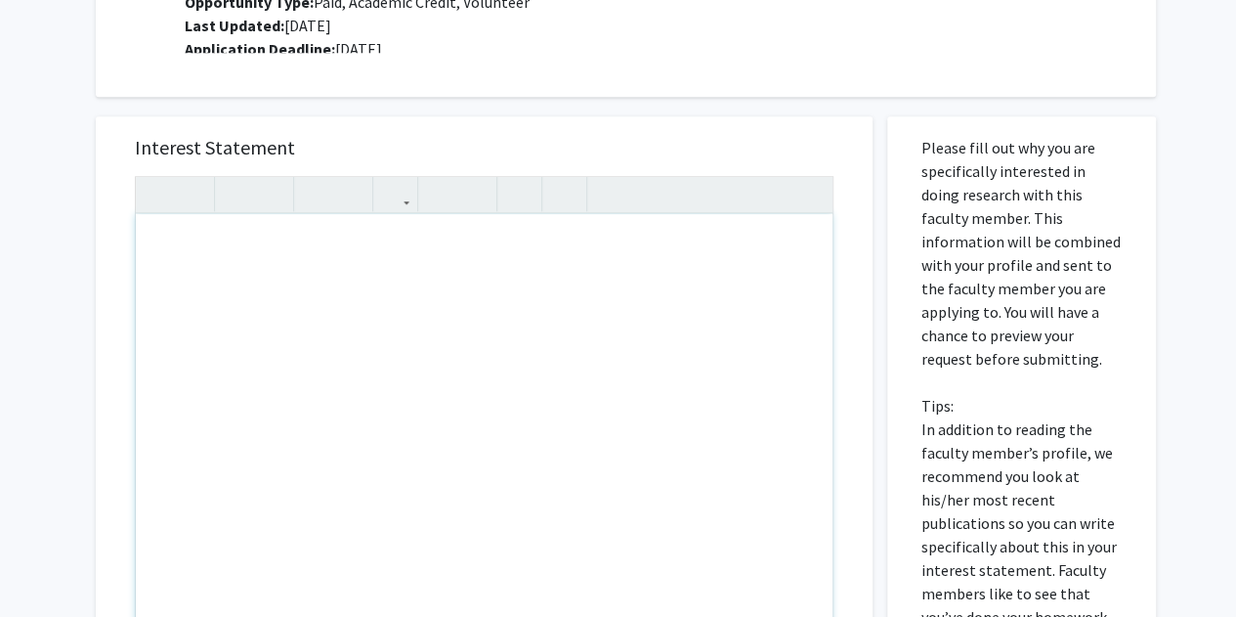
scroll to position [854, 0]
click at [28, 363] on div "All Requests Request for [PERSON_NAME] Request for [PERSON_NAME] Departments: P…" at bounding box center [618, 169] width 1236 height 1907
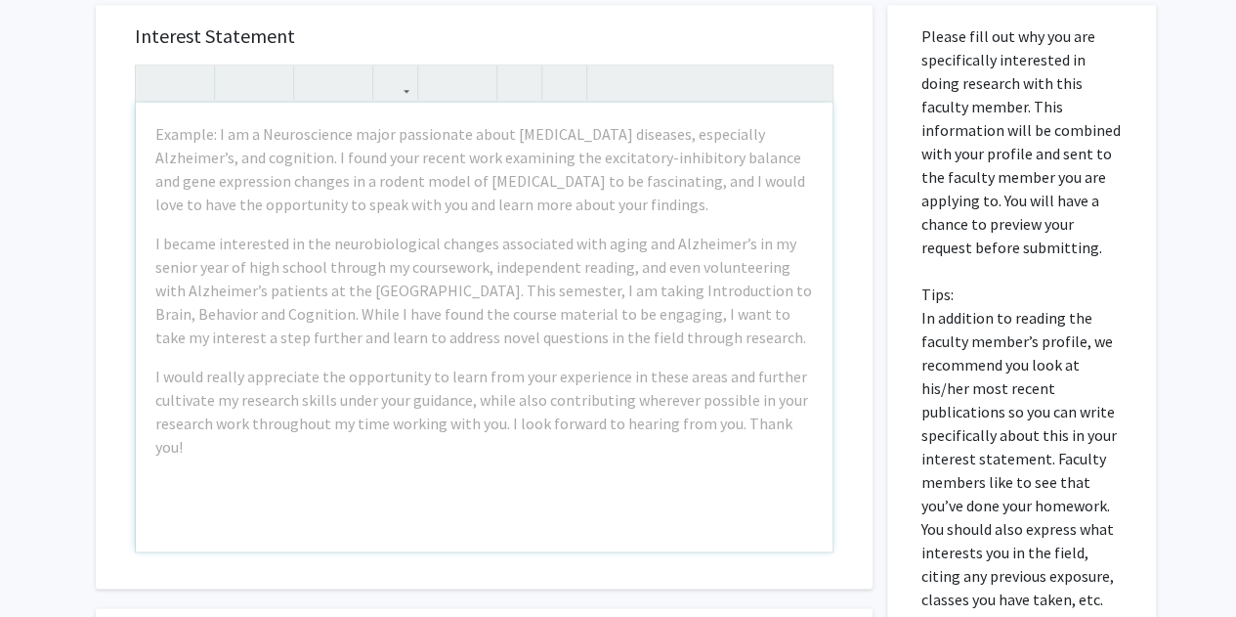
scroll to position [966, 0]
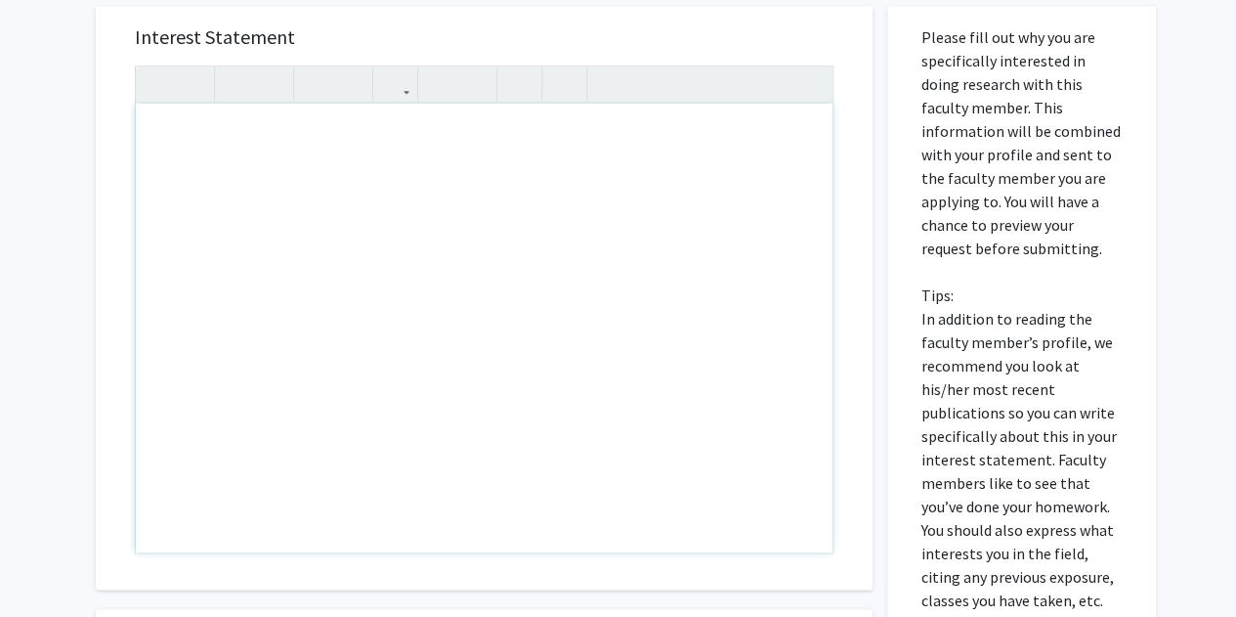
click at [405, 228] on div "Note to users with screen readers: Please press Alt+0 or Option+0 to deactivate…" at bounding box center [484, 328] width 697 height 449
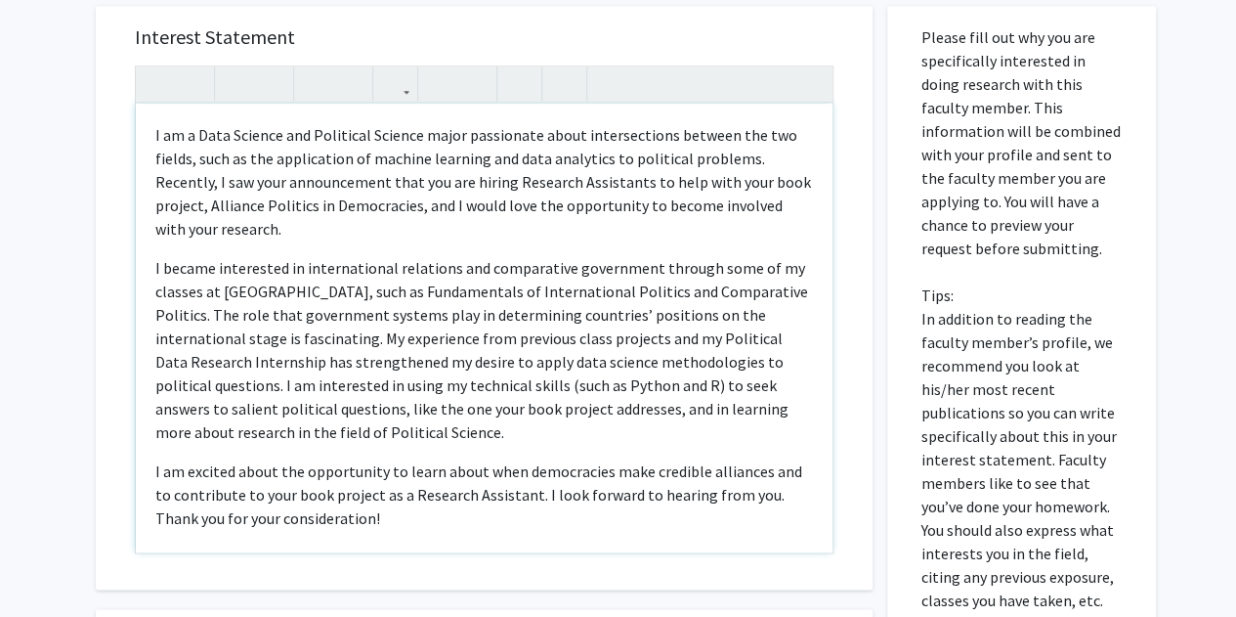
click at [496, 484] on p "I am excited about the opportunity to learn about when democracies make credibl…" at bounding box center [484, 494] width 658 height 70
click at [403, 538] on div "I am a Data Science and Political Science major passionate about intersections …" at bounding box center [484, 328] width 697 height 449
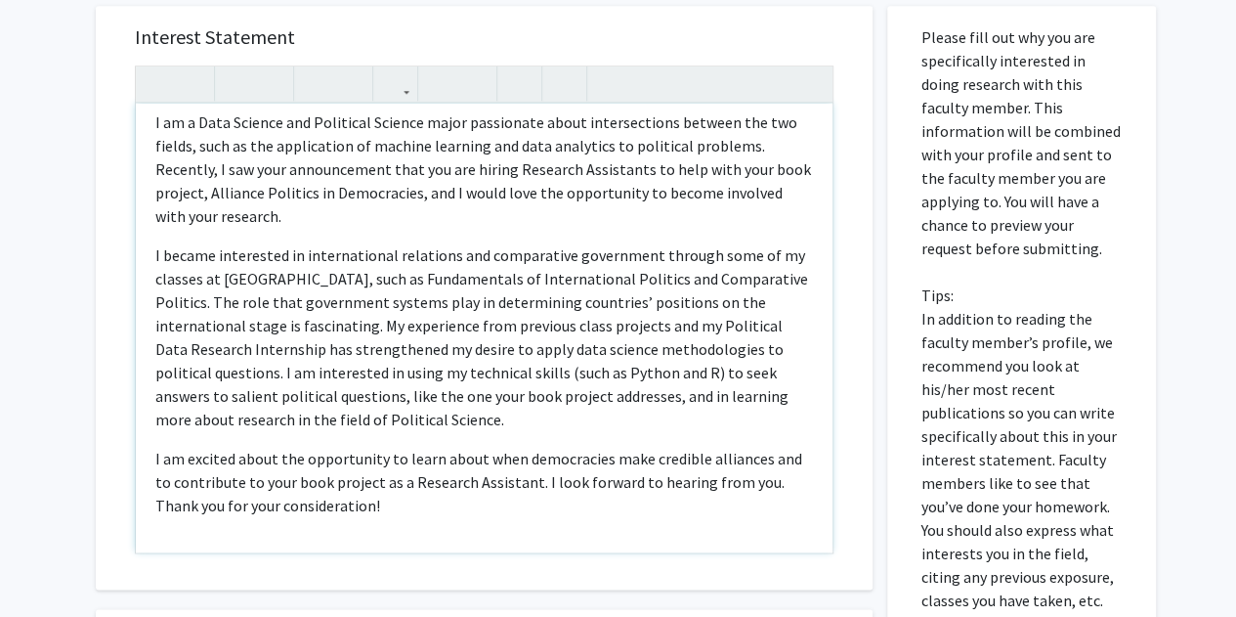
scroll to position [13, 0]
click at [207, 437] on div "I am a Data Science and Political Science major passionate about intersections …" at bounding box center [484, 328] width 697 height 449
click at [149, 449] on div "I am a Data Science and Political Science major passionate about intersections …" at bounding box center [484, 328] width 697 height 449
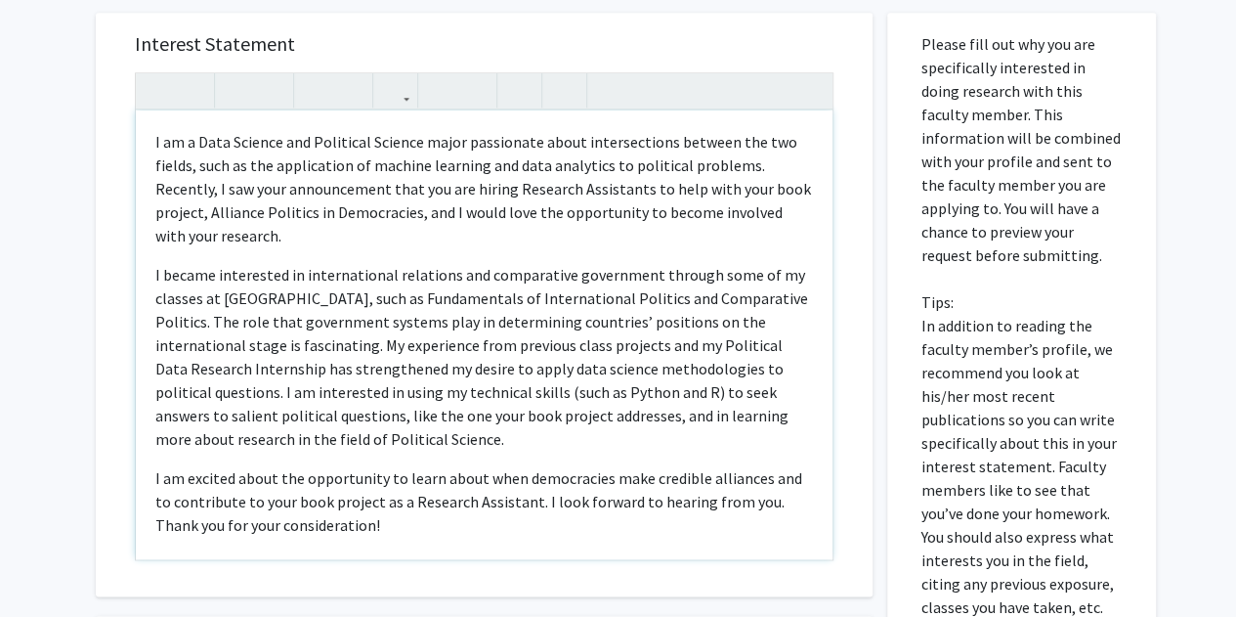
scroll to position [962, 0]
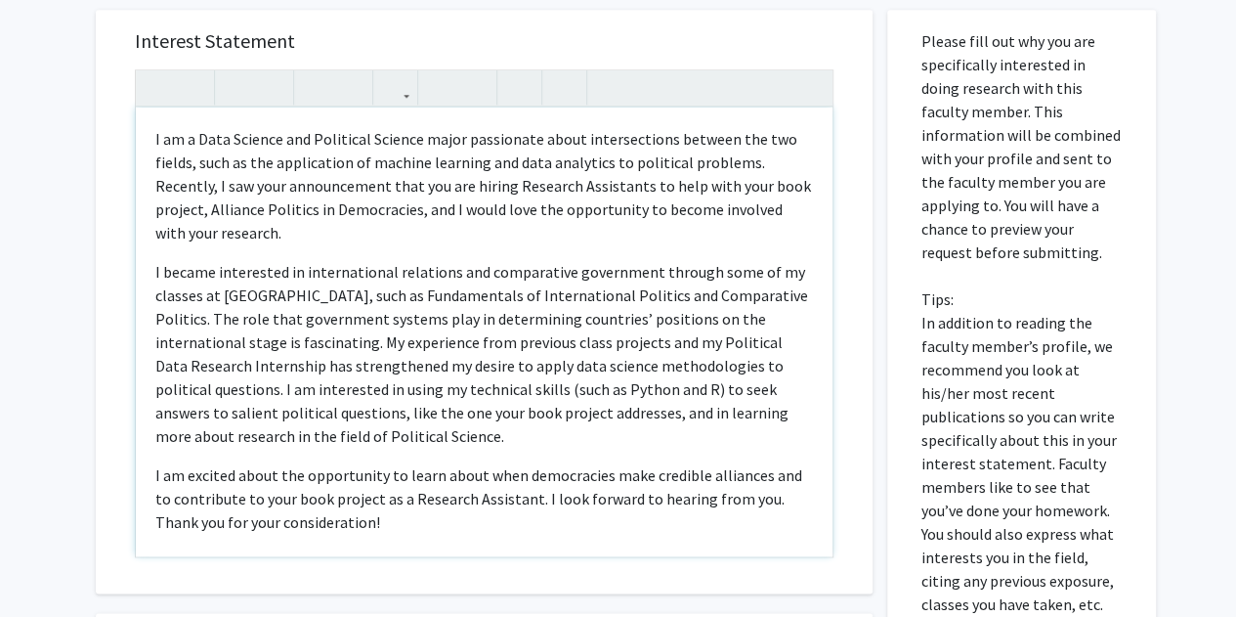
click at [186, 254] on div "I am a Data Science and Political Science major passionate about intersections …" at bounding box center [484, 332] width 697 height 449
click at [246, 231] on p "I am a Data Science and Political Science major passionate about intersections …" at bounding box center [484, 185] width 658 height 117
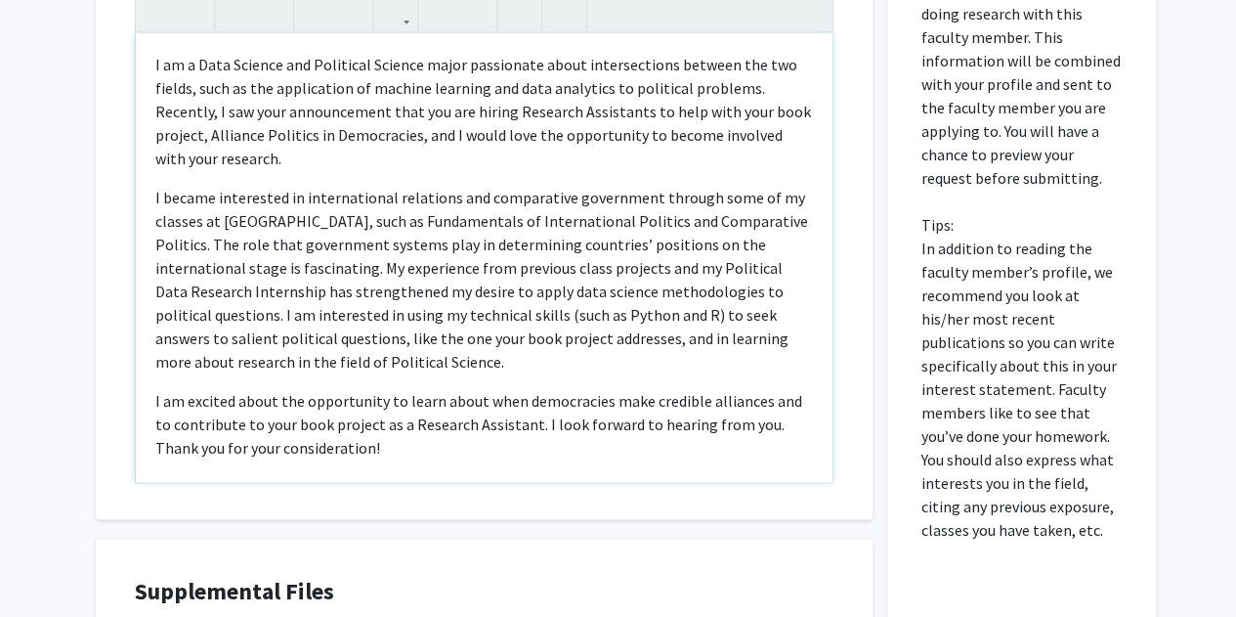
scroll to position [1040, 0]
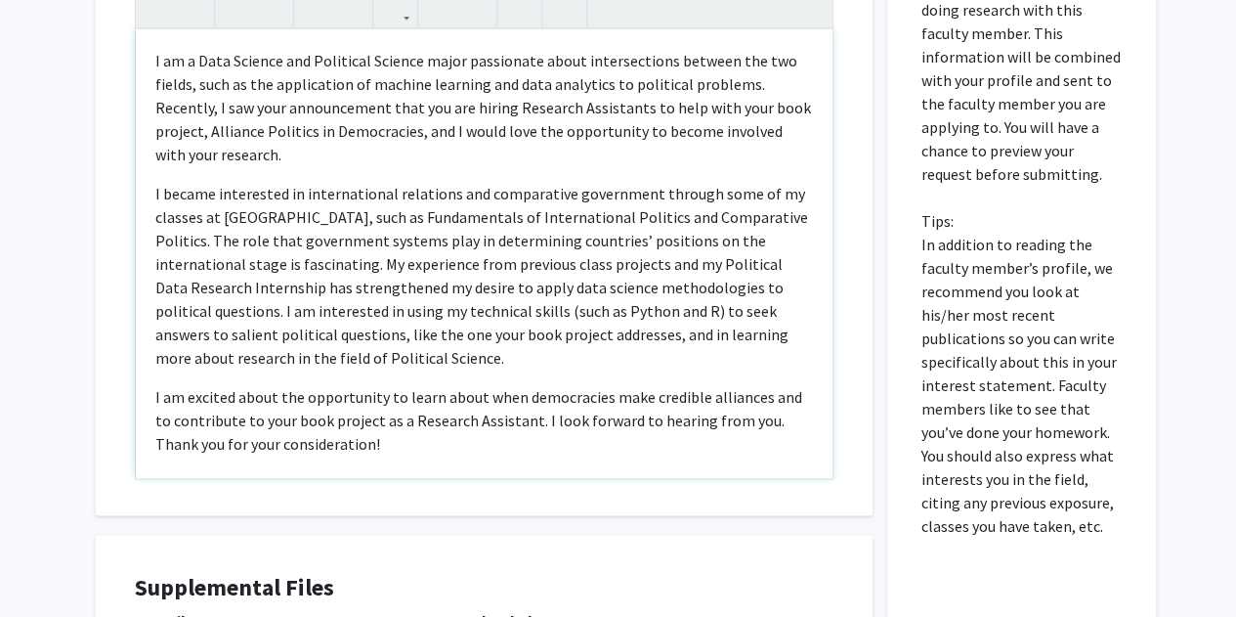
click at [153, 264] on div "I am a Data Science and Political Science major passionate about intersections …" at bounding box center [484, 253] width 697 height 449
click at [412, 352] on p "I became interested in international relations and comparative government throu…" at bounding box center [484, 276] width 658 height 188
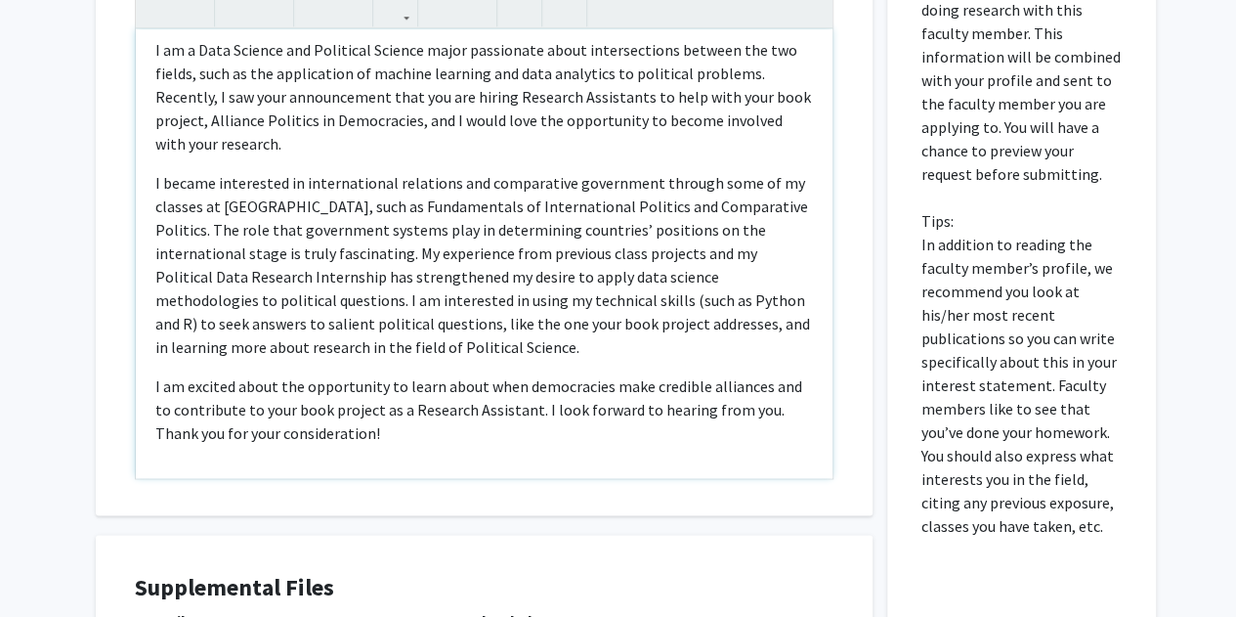
scroll to position [13, 0]
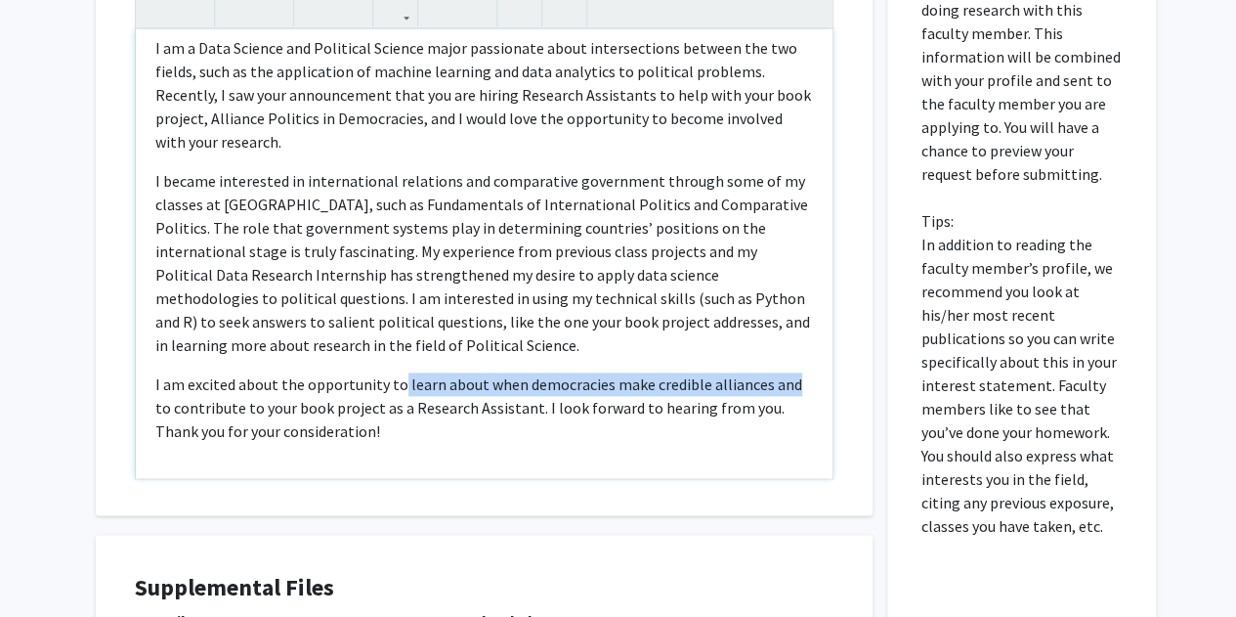
drag, startPoint x: 781, startPoint y: 389, endPoint x: 397, endPoint y: 382, distance: 384.1
click at [397, 382] on span "I am excited about the opportunity to learn about when democracies make credibl…" at bounding box center [478, 407] width 647 height 66
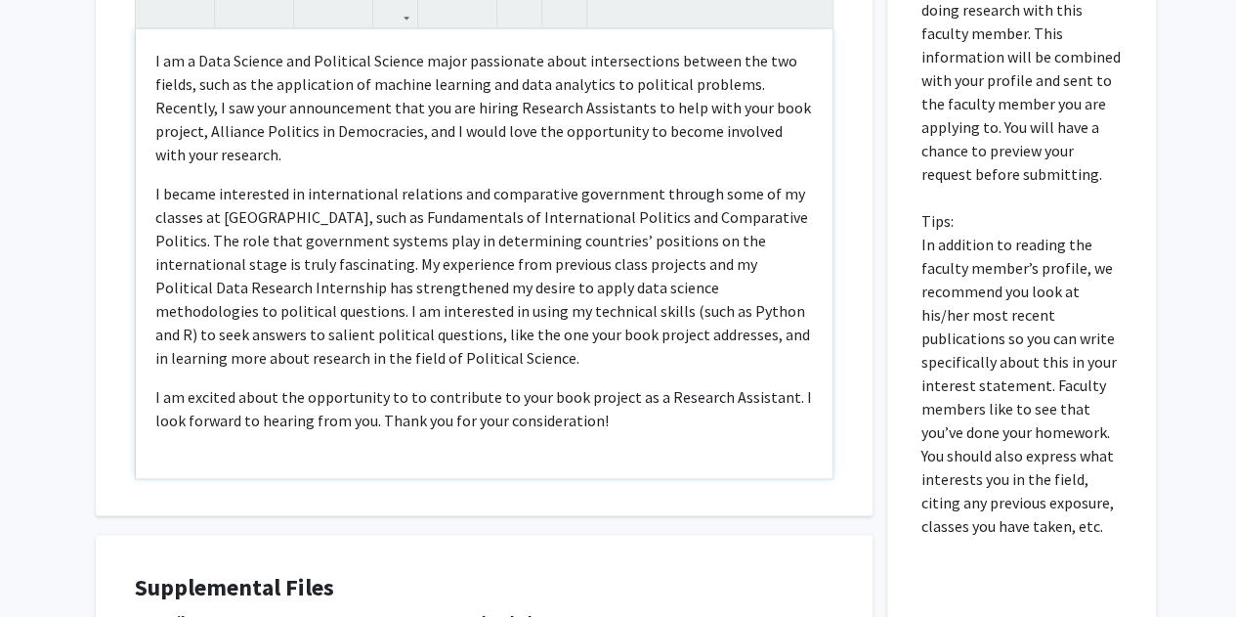
scroll to position [0, 0]
click at [754, 387] on span "I am excited about the opportunity to contribute to your book project as a Rese…" at bounding box center [474, 408] width 638 height 43
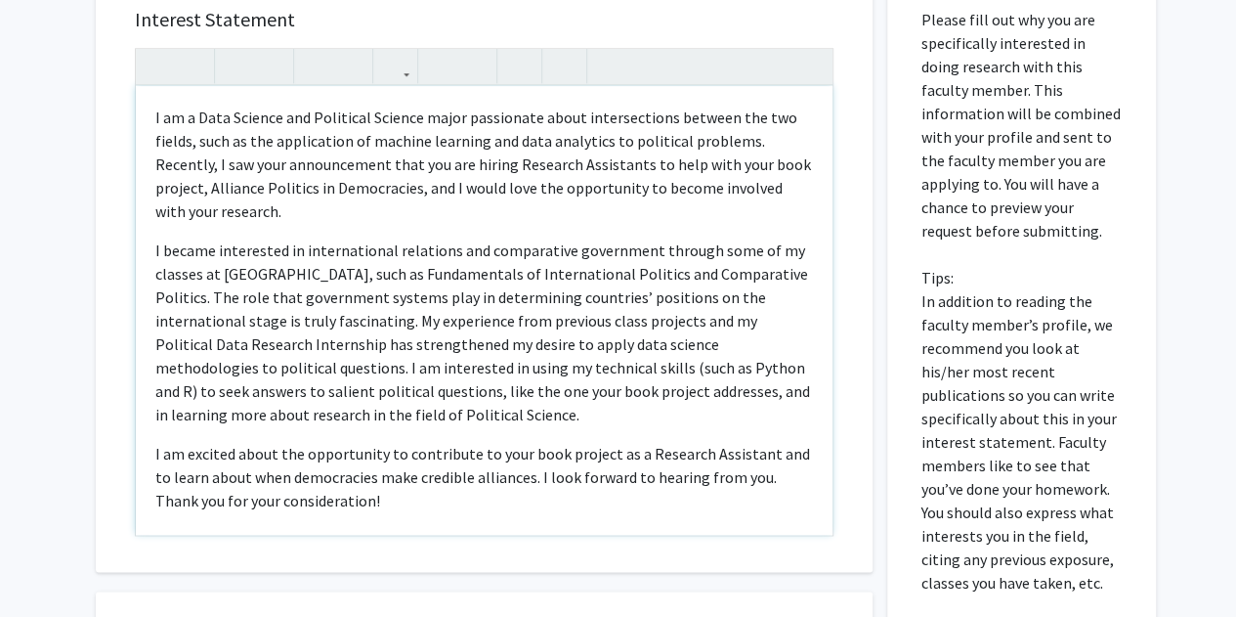
scroll to position [984, 0]
click at [526, 477] on p "I am excited about the opportunity to contribute to your book project as a Rese…" at bounding box center [484, 476] width 658 height 70
click at [867, 453] on div "Interest Statement I am a Data Science and Political Science major passionate a…" at bounding box center [484, 278] width 777 height 583
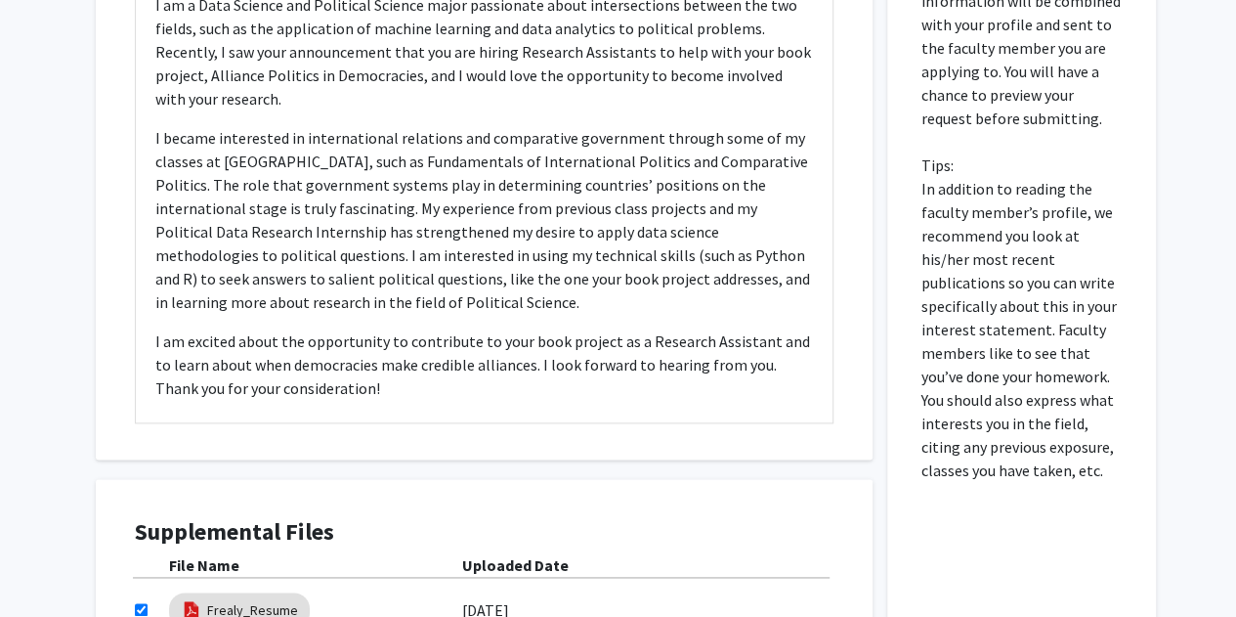
scroll to position [1102, 0]
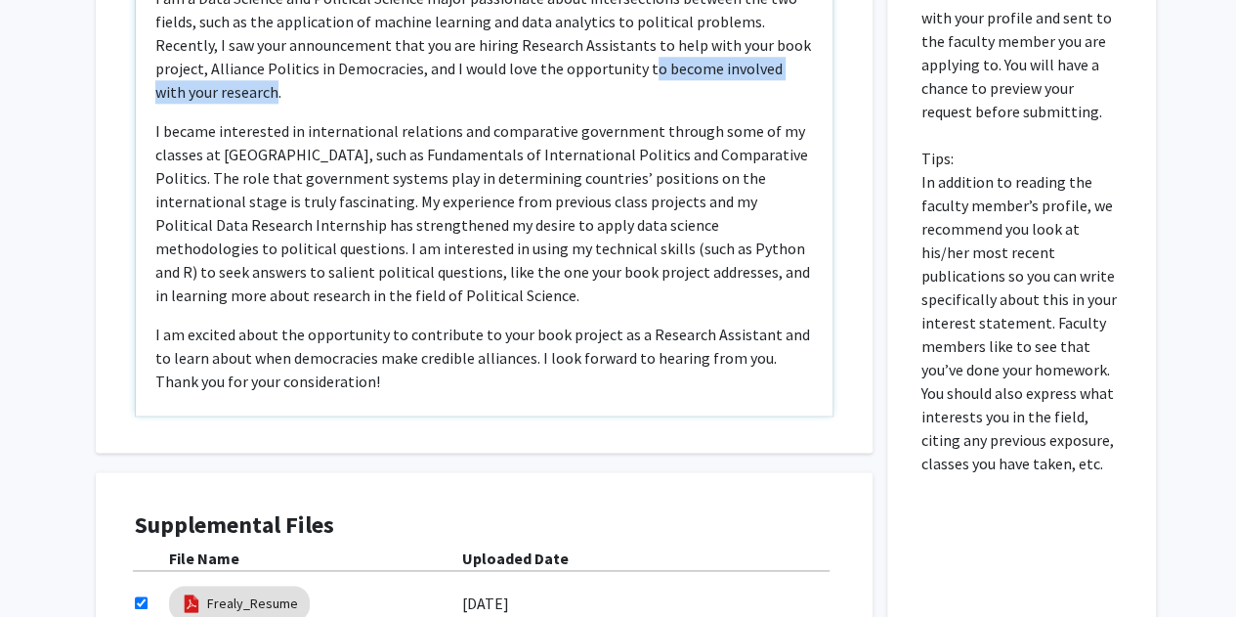
drag, startPoint x: 207, startPoint y: 93, endPoint x: 591, endPoint y: 79, distance: 384.3
click at [591, 79] on p "I am a Data Science and Political Science major passionate about intersections …" at bounding box center [484, 44] width 658 height 117
click at [209, 94] on p "I am a Data Science and Political Science major passionate about intersections …" at bounding box center [484, 44] width 658 height 117
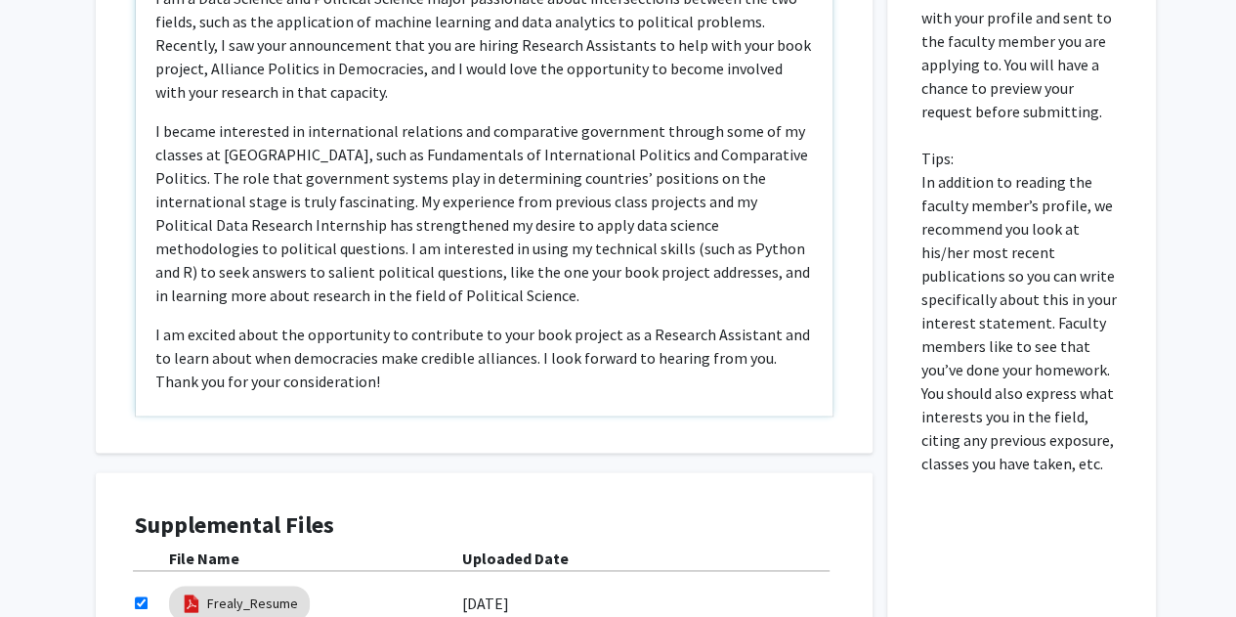
click at [391, 254] on span "I became interested in international relations and comparative government throu…" at bounding box center [482, 213] width 655 height 184
click at [81, 310] on div "Interest Statement I am a Data Science and Political Science major passionate a…" at bounding box center [484, 339] width 806 height 981
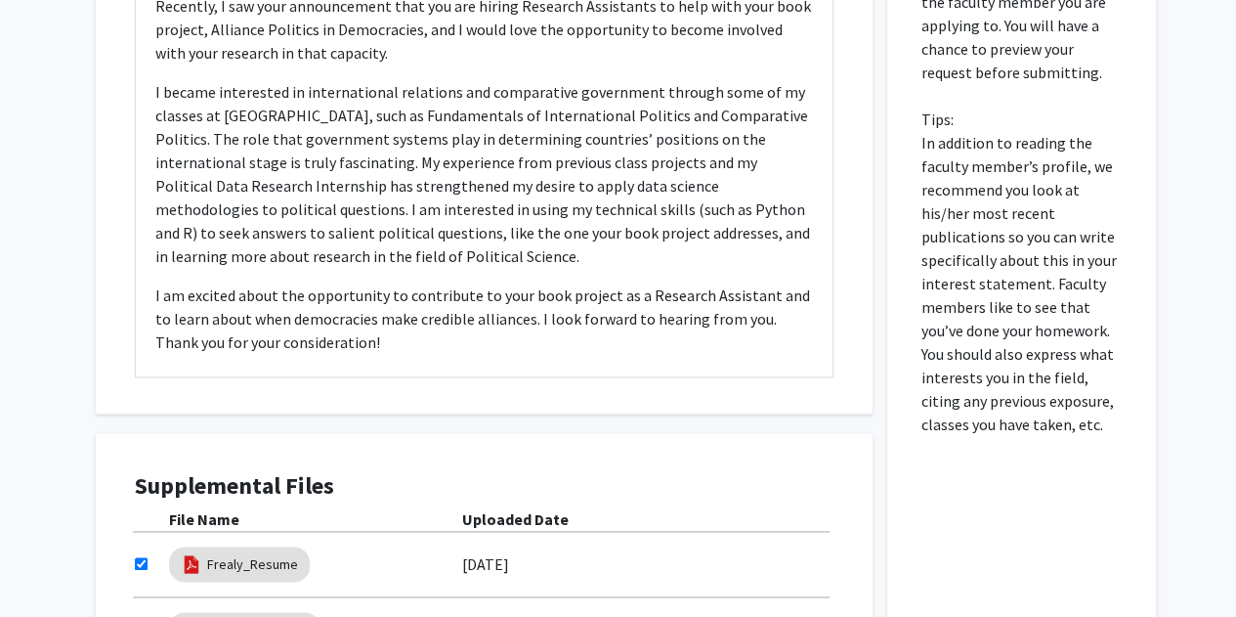
scroll to position [1157, 0]
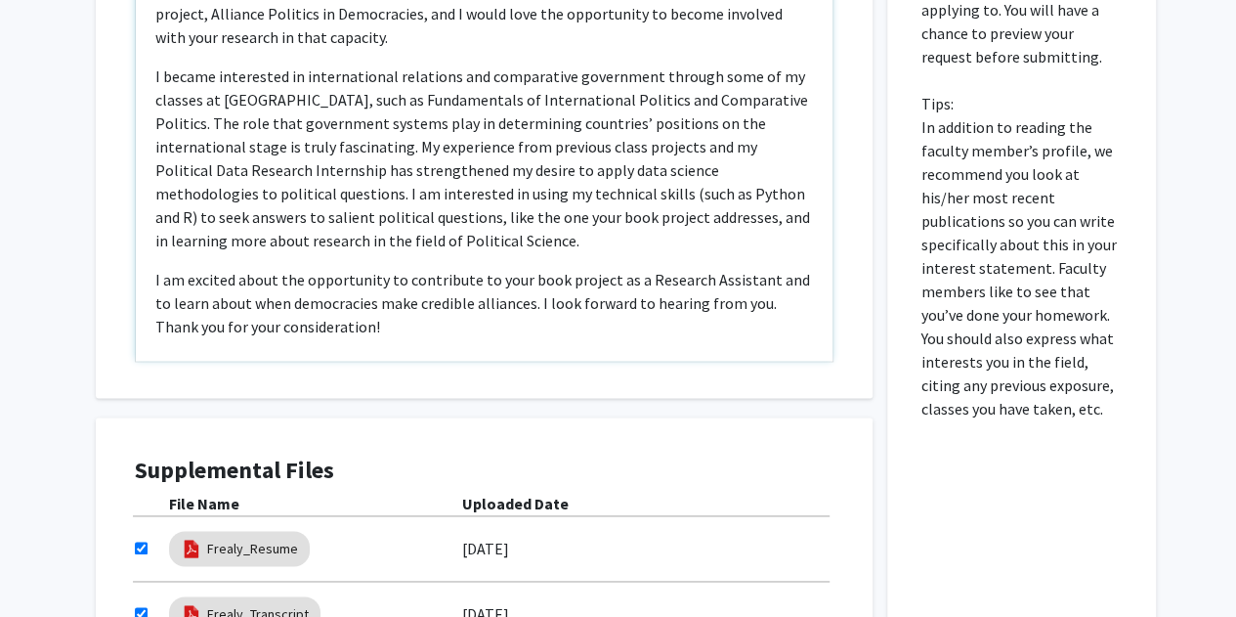
click at [783, 151] on span "I became interested in international relations and comparative government throu…" at bounding box center [482, 158] width 655 height 184
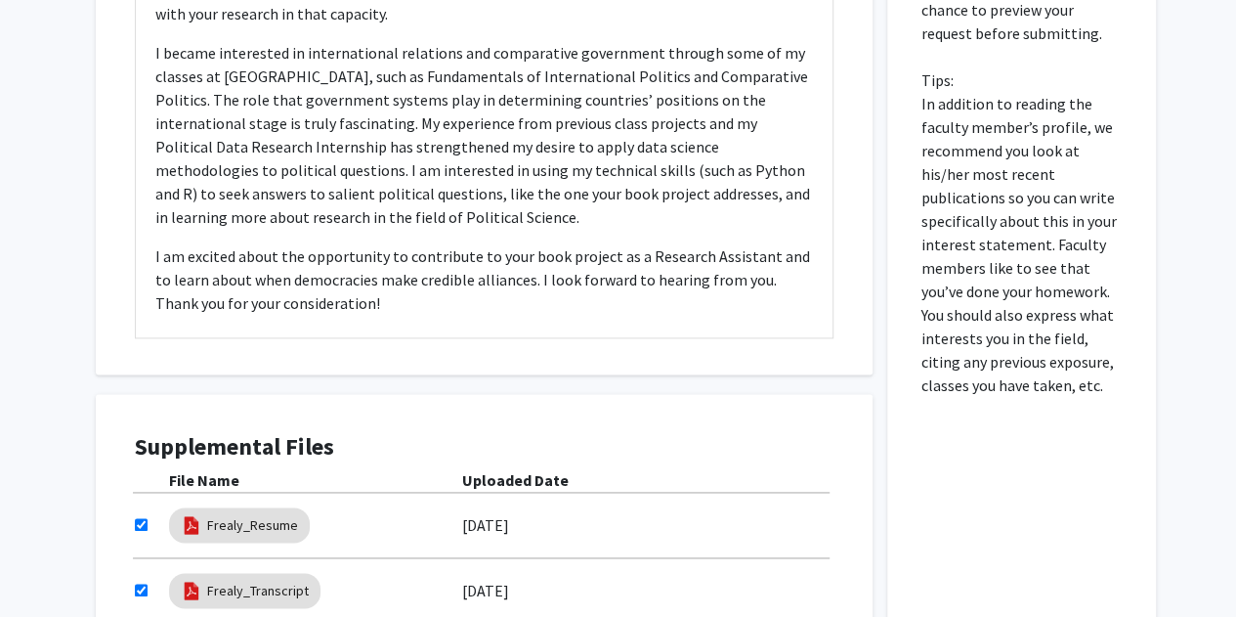
scroll to position [1183, 0]
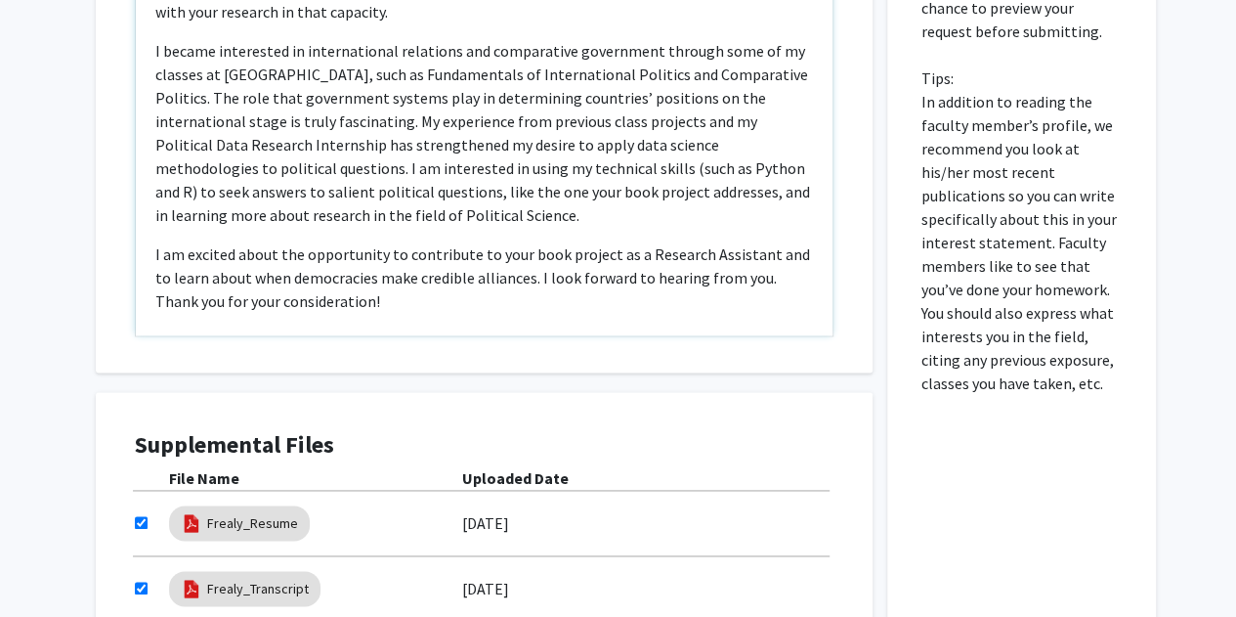
click at [569, 123] on span "I became interested in international relations and comparative government throu…" at bounding box center [482, 133] width 655 height 184
click at [420, 120] on span "I became interested in international relations and comparative government throu…" at bounding box center [482, 133] width 655 height 184
click at [508, 122] on span "I became interested in international relations and comparative government throu…" at bounding box center [481, 133] width 653 height 184
click at [666, 121] on span "I became interested in international relations and comparative government throu…" at bounding box center [482, 133] width 655 height 184
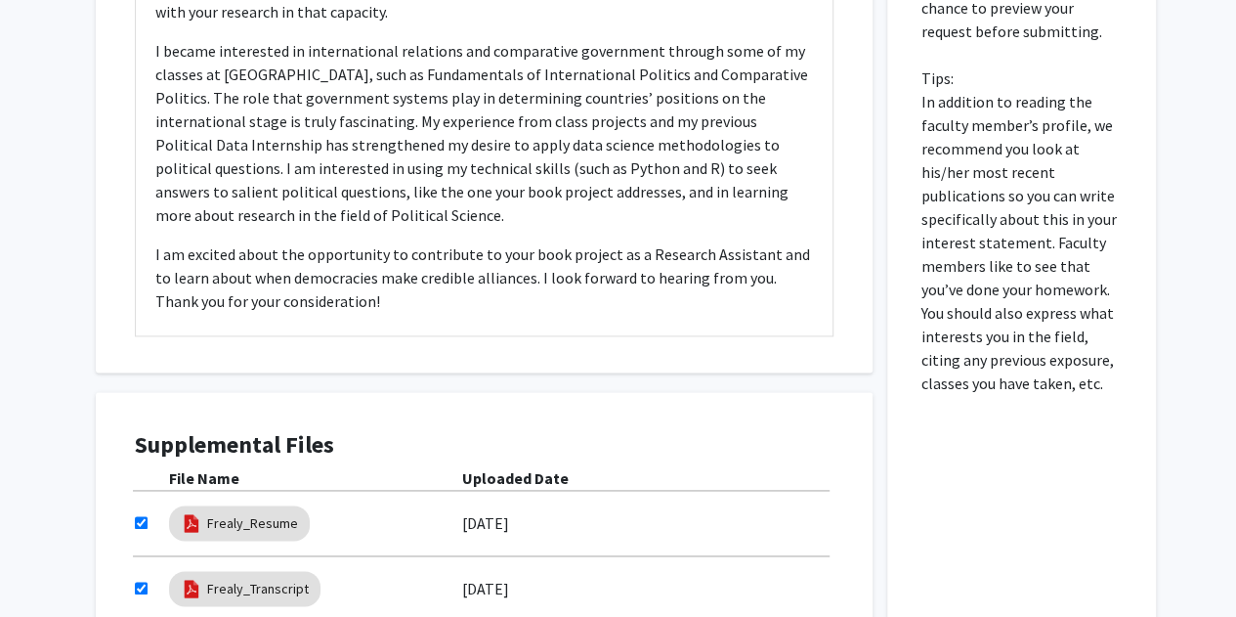
click at [90, 214] on div "Interest Statement I am a Data Science and Political Science major passionate a…" at bounding box center [484, 259] width 806 height 981
click at [758, 172] on span "I became interested in international relations and comparative government throu…" at bounding box center [481, 133] width 653 height 184
click at [373, 198] on span "I became interested in international relations and comparative government throu…" at bounding box center [481, 133] width 653 height 184
type textarea "<l>I do s Amet Consect adi Elitseddo Eiusmod tempo incididunt utlab etdoloremag…"
click at [450, 255] on span "I am excited about the opportunity to contribute to your book project as a Rese…" at bounding box center [482, 277] width 655 height 66
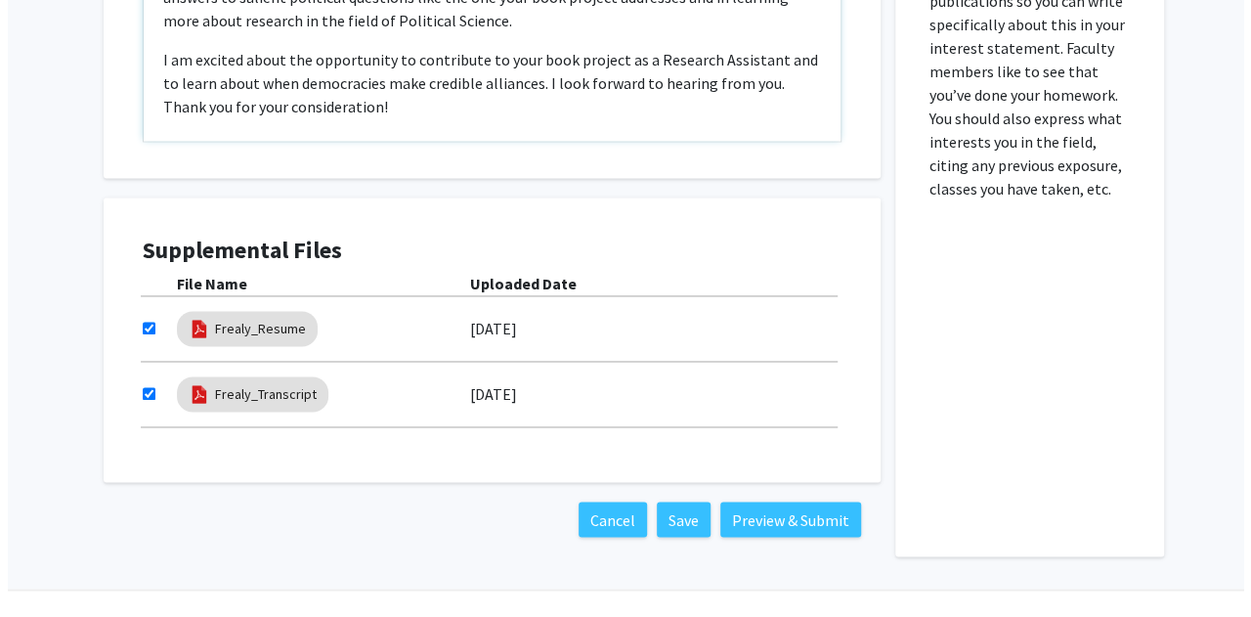
scroll to position [1418, 0]
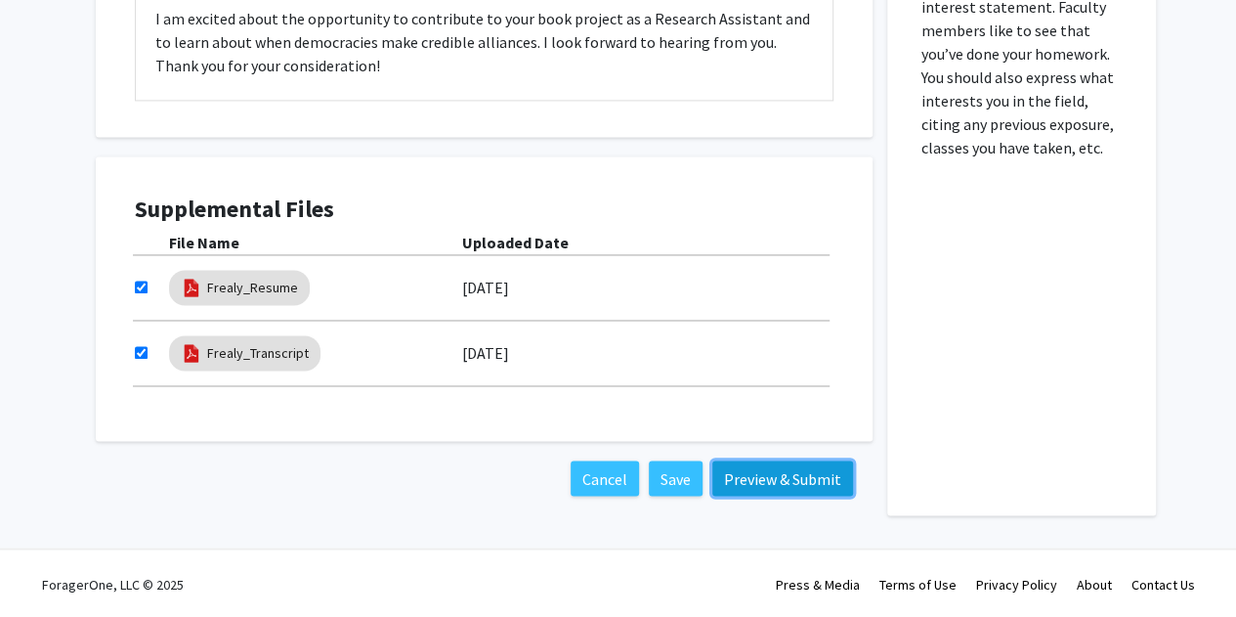
click at [759, 478] on button "Preview & Submit" at bounding box center [782, 477] width 141 height 35
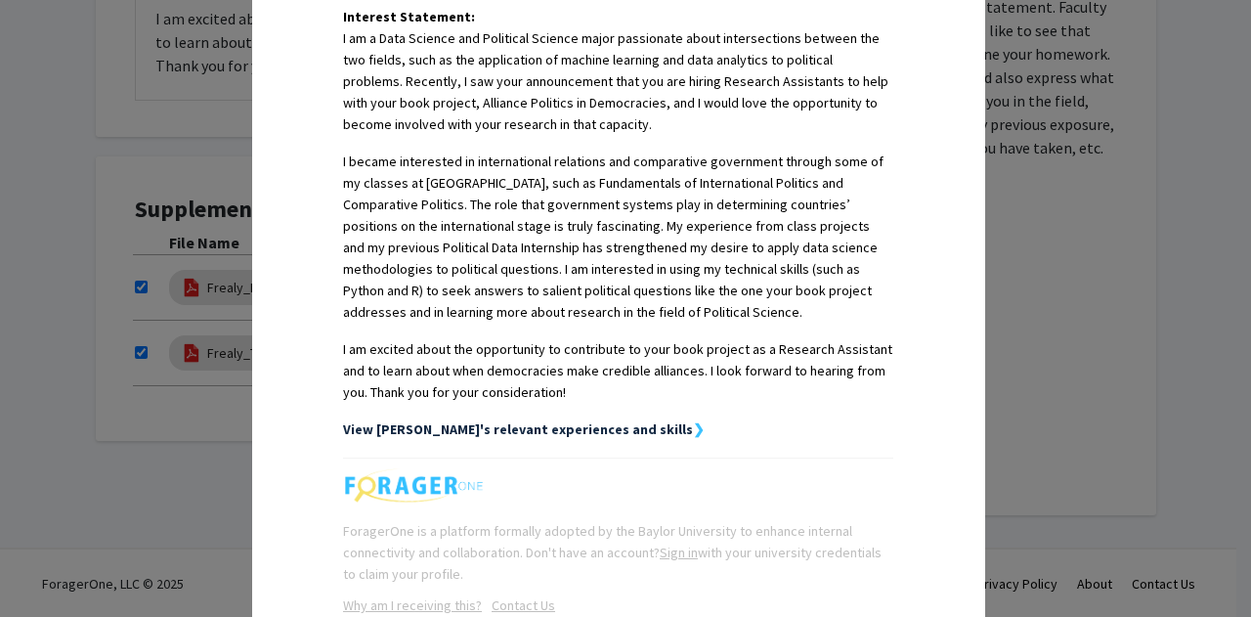
scroll to position [644, 0]
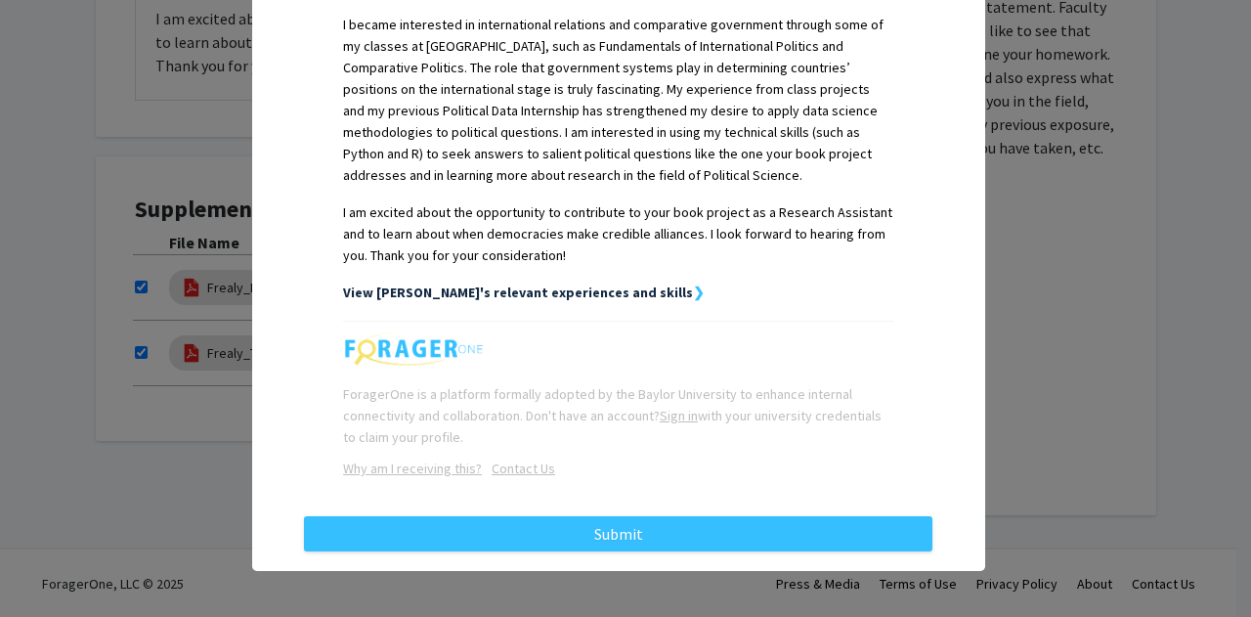
drag, startPoint x: 541, startPoint y: 292, endPoint x: 479, endPoint y: 293, distance: 62.6
drag, startPoint x: 479, startPoint y: 293, endPoint x: 427, endPoint y: 310, distance: 54.4
click at [427, 310] on td "Name: [PERSON_NAME] Year: Junior ([GEOGRAPHIC_DATA]) Major(s): Data Science and…" at bounding box center [618, 53] width 628 height 536
click at [693, 295] on strong "❯" at bounding box center [699, 292] width 12 height 18
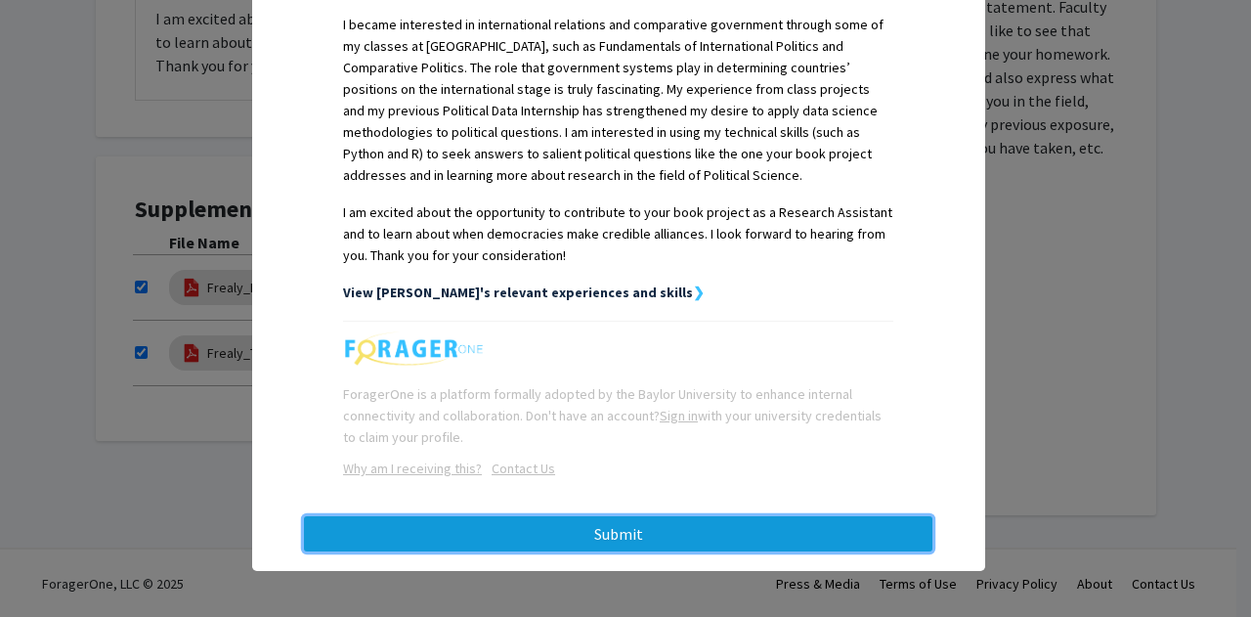
click at [650, 527] on button "Submit" at bounding box center [618, 533] width 628 height 35
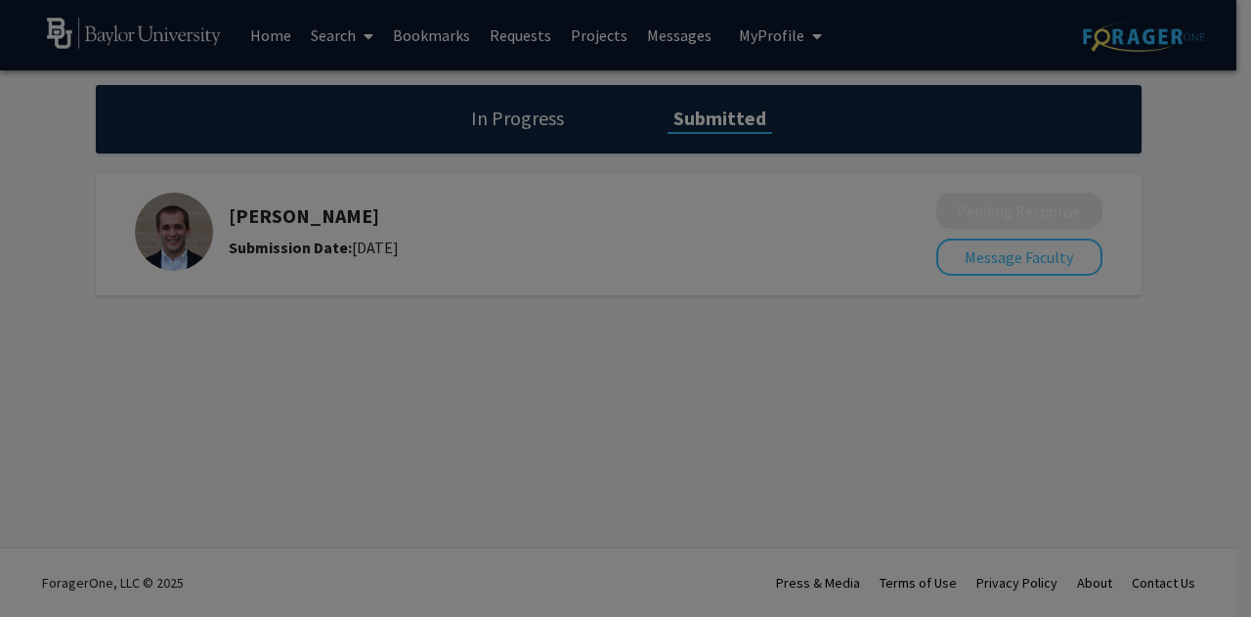
click at [609, 341] on div at bounding box center [625, 308] width 1251 height 617
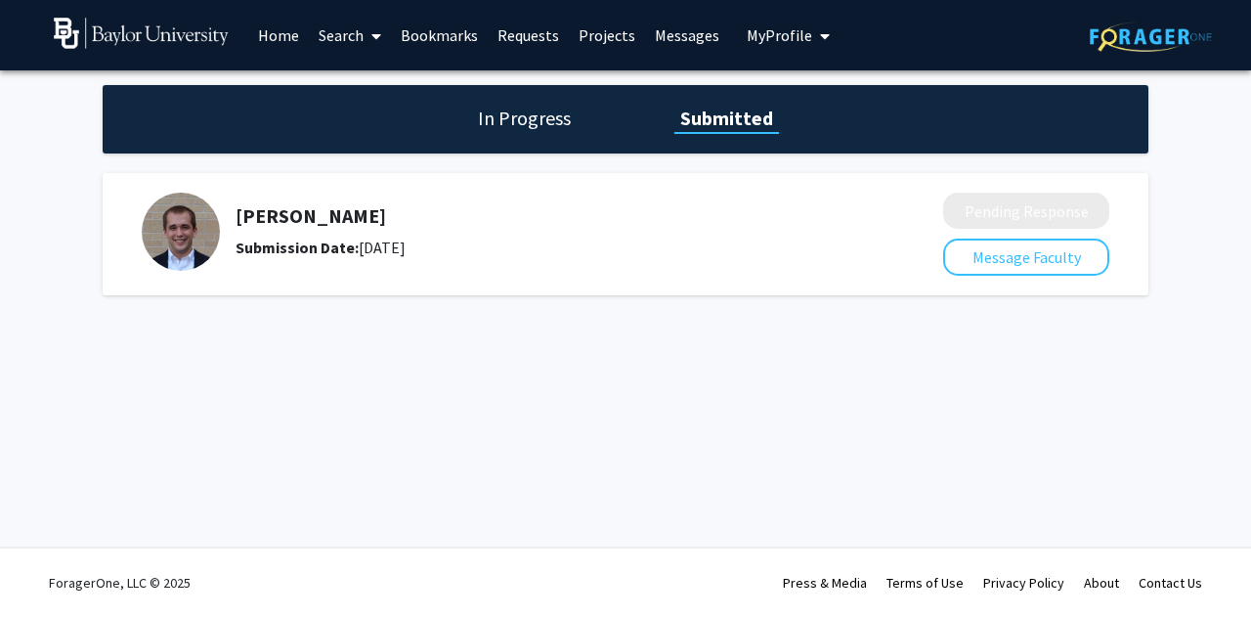
click at [530, 129] on h1 "In Progress" at bounding box center [524, 118] width 105 height 27
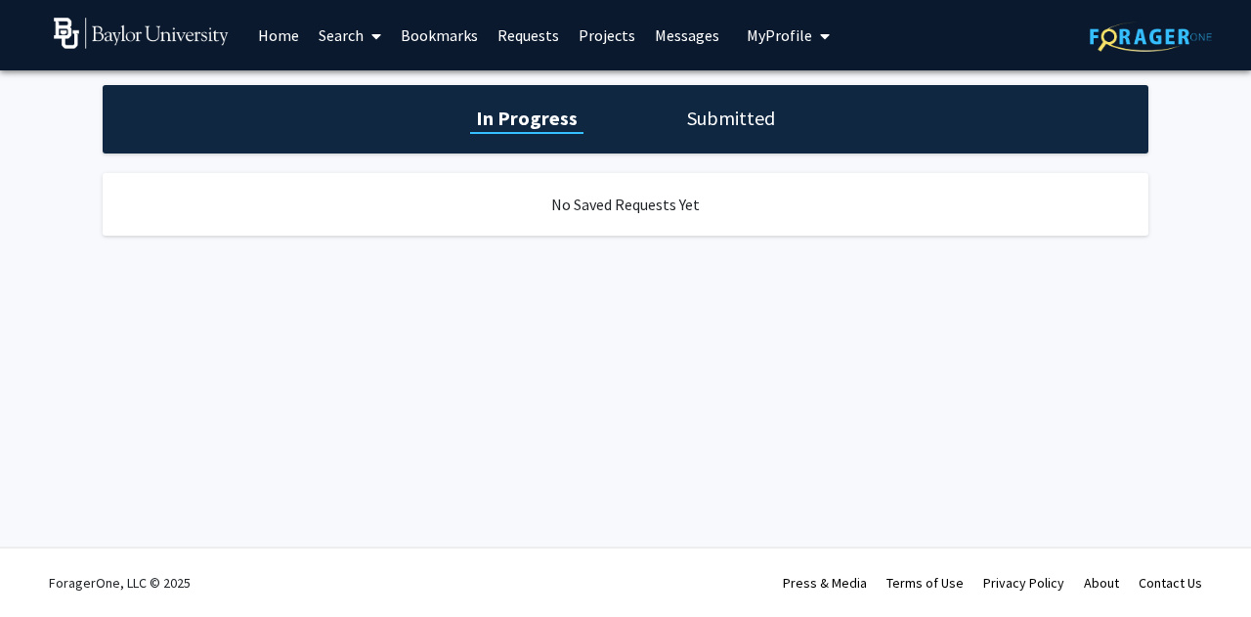
click at [729, 115] on h1 "Submitted" at bounding box center [731, 118] width 100 height 27
